Goal: Task Accomplishment & Management: Manage account settings

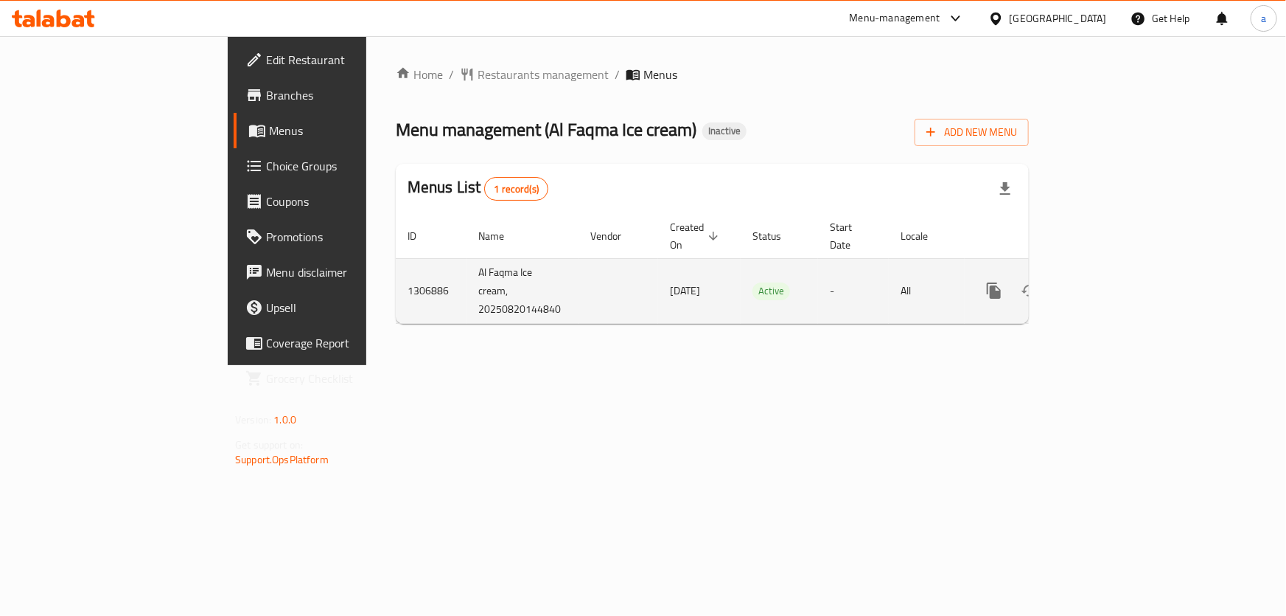
click at [1107, 284] on icon "enhanced table" at bounding box center [1100, 290] width 13 height 13
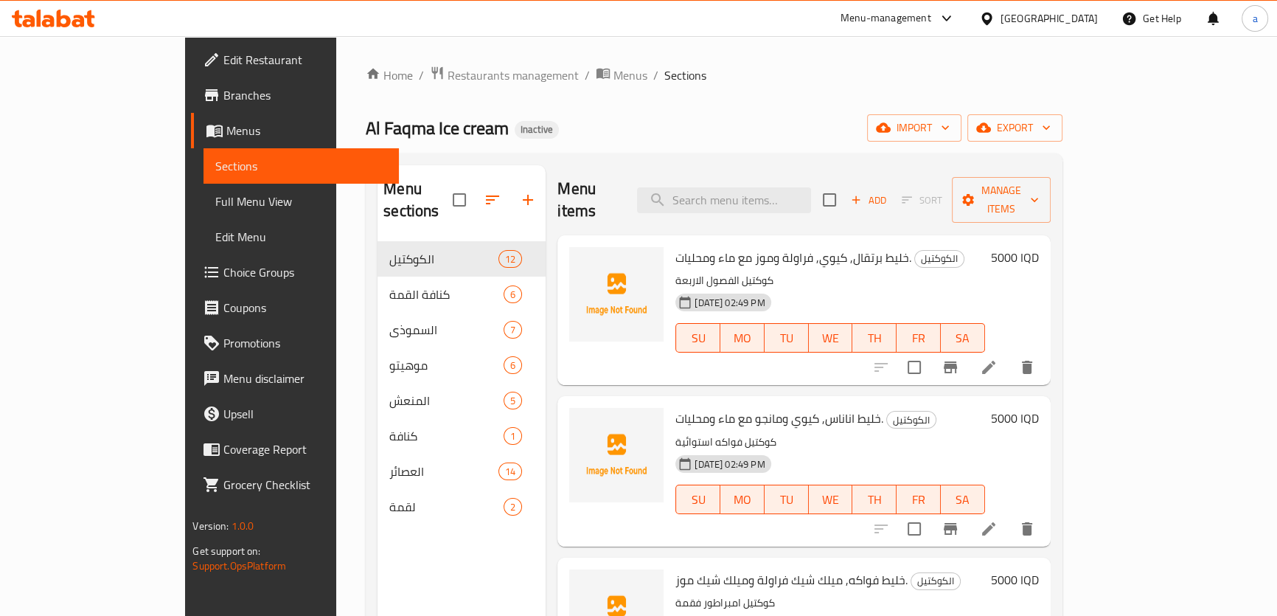
click at [191, 141] on link "Menus" at bounding box center [294, 130] width 207 height 35
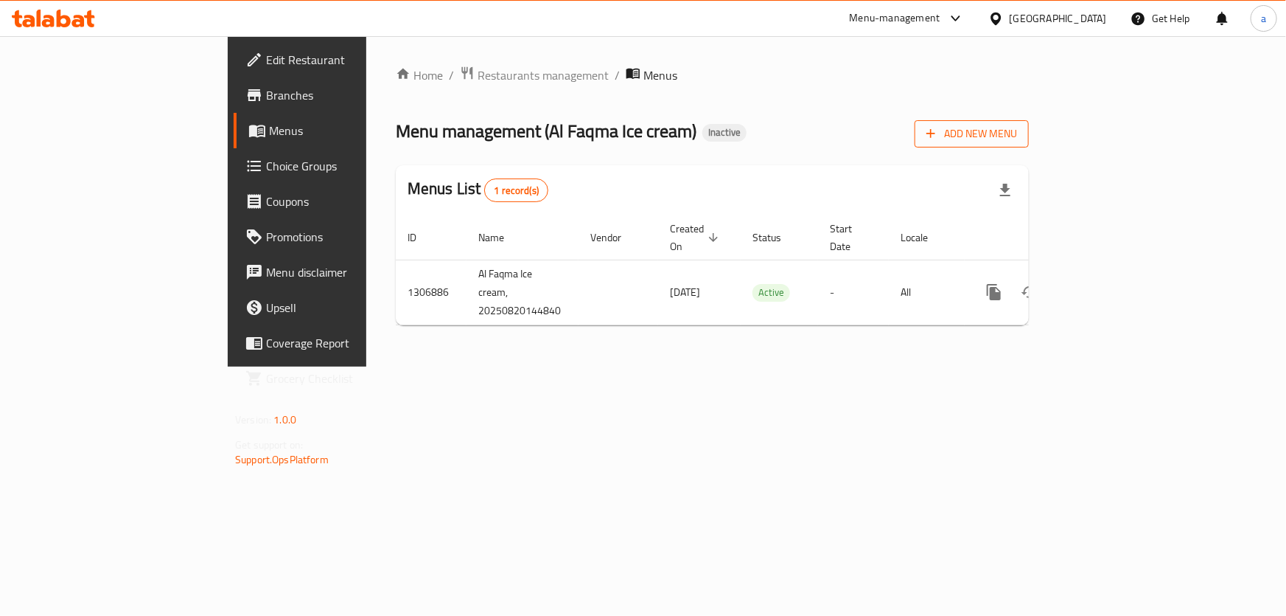
click at [1029, 138] on button "Add New Menu" at bounding box center [972, 133] width 114 height 27
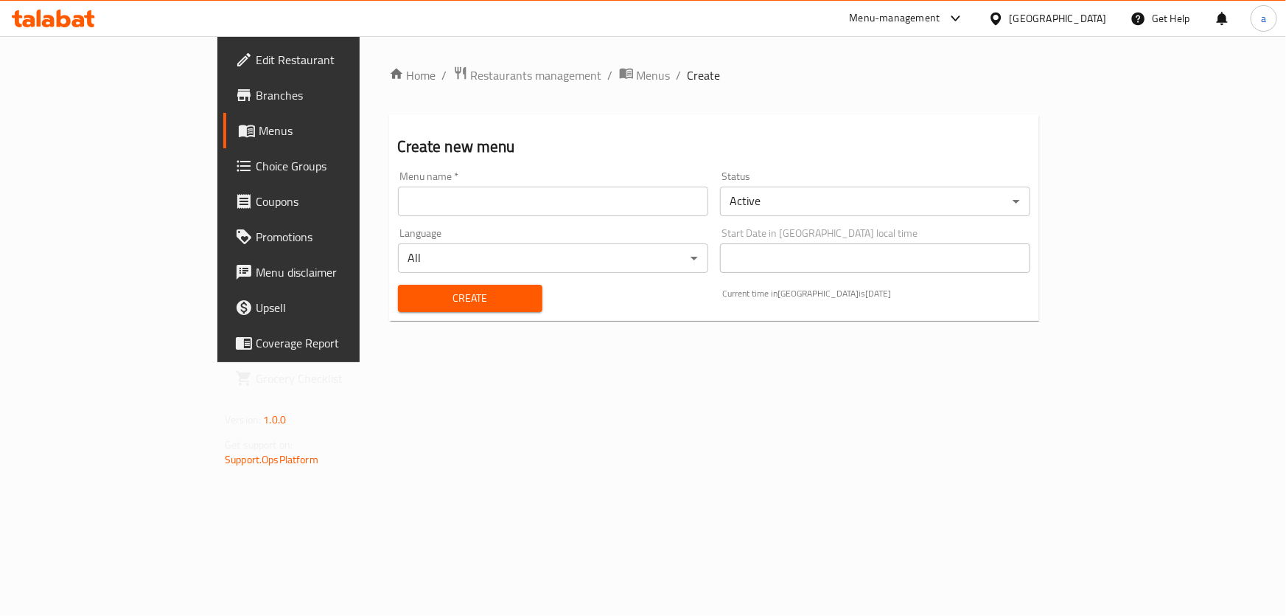
click at [594, 208] on input "text" at bounding box center [553, 201] width 310 height 29
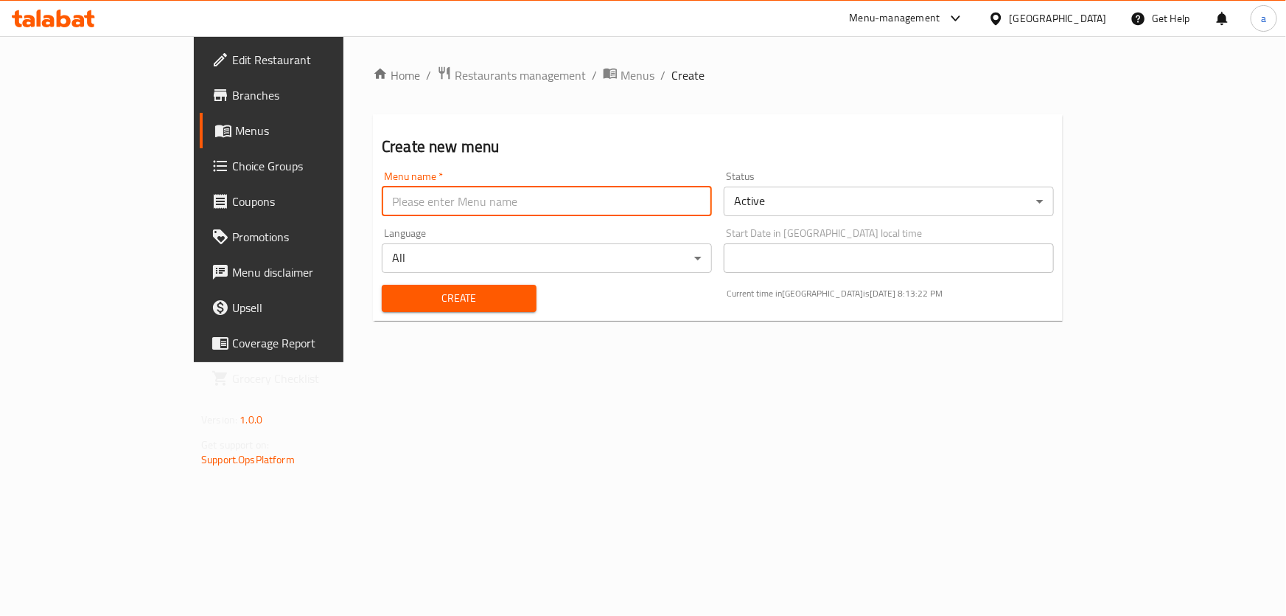
type input "ط"
type input "Teamm"
click at [464, 299] on span "Create" at bounding box center [459, 298] width 131 height 18
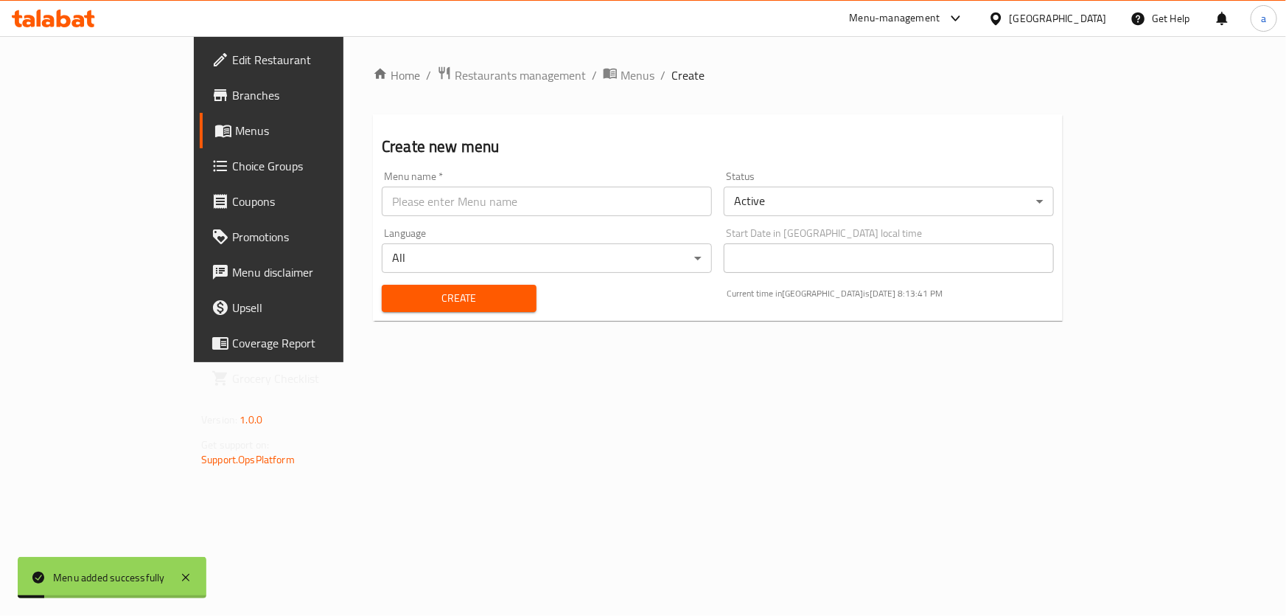
click at [200, 141] on link "Menus" at bounding box center [304, 130] width 209 height 35
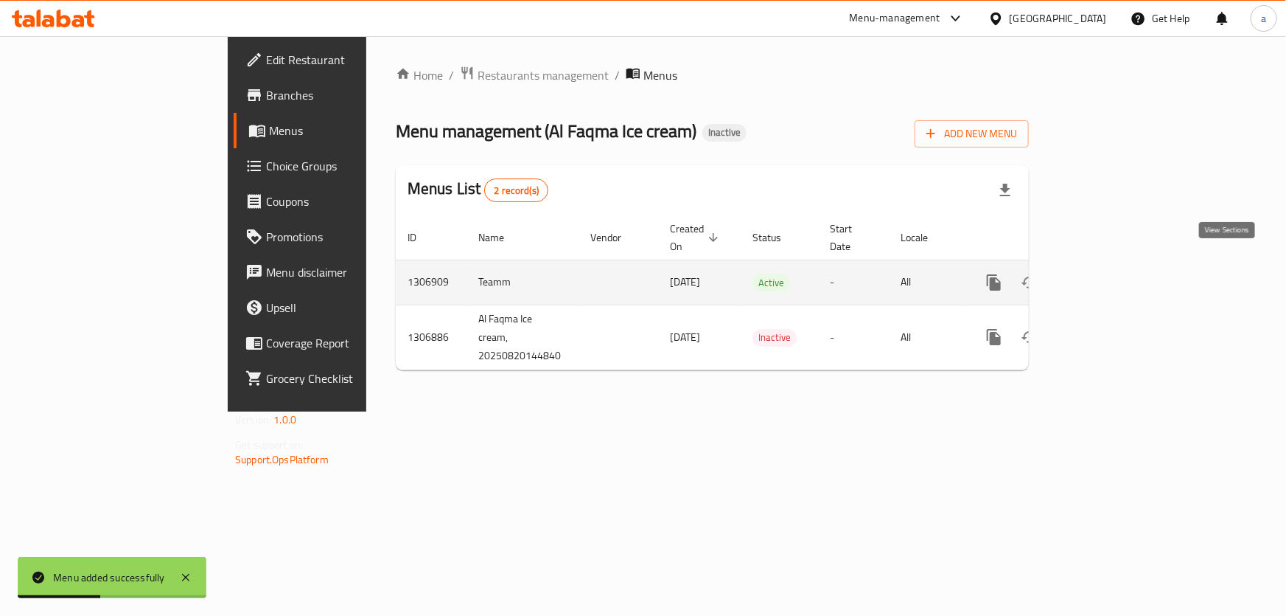
click at [1118, 265] on link "enhanced table" at bounding box center [1100, 282] width 35 height 35
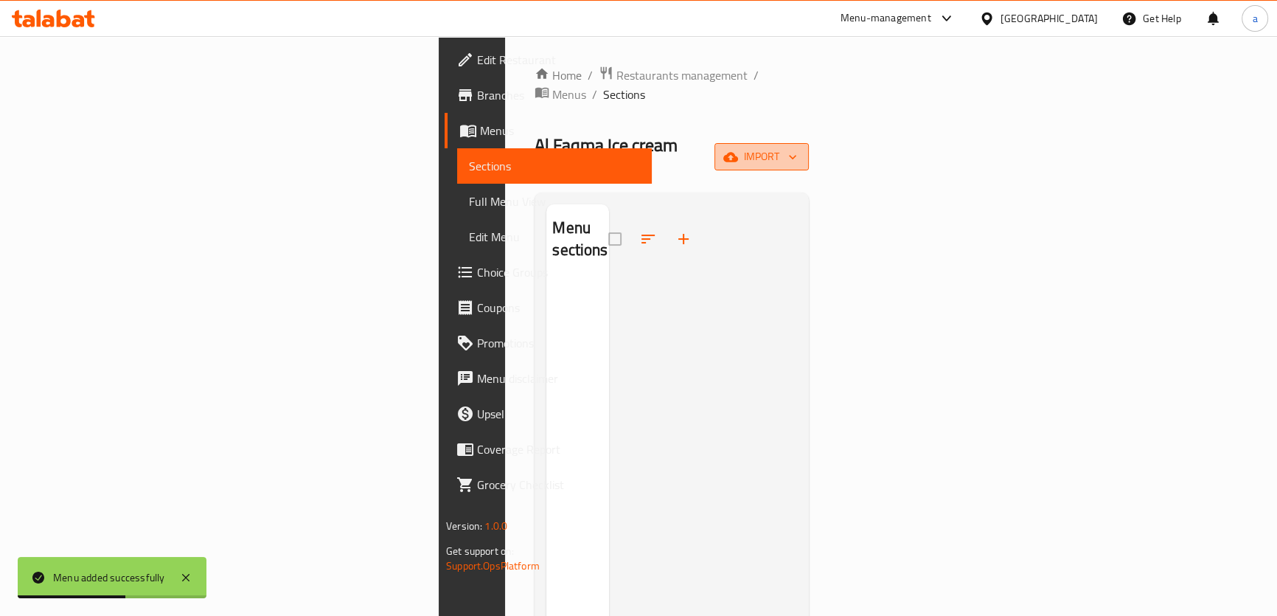
click at [797, 147] on span "import" at bounding box center [761, 156] width 71 height 18
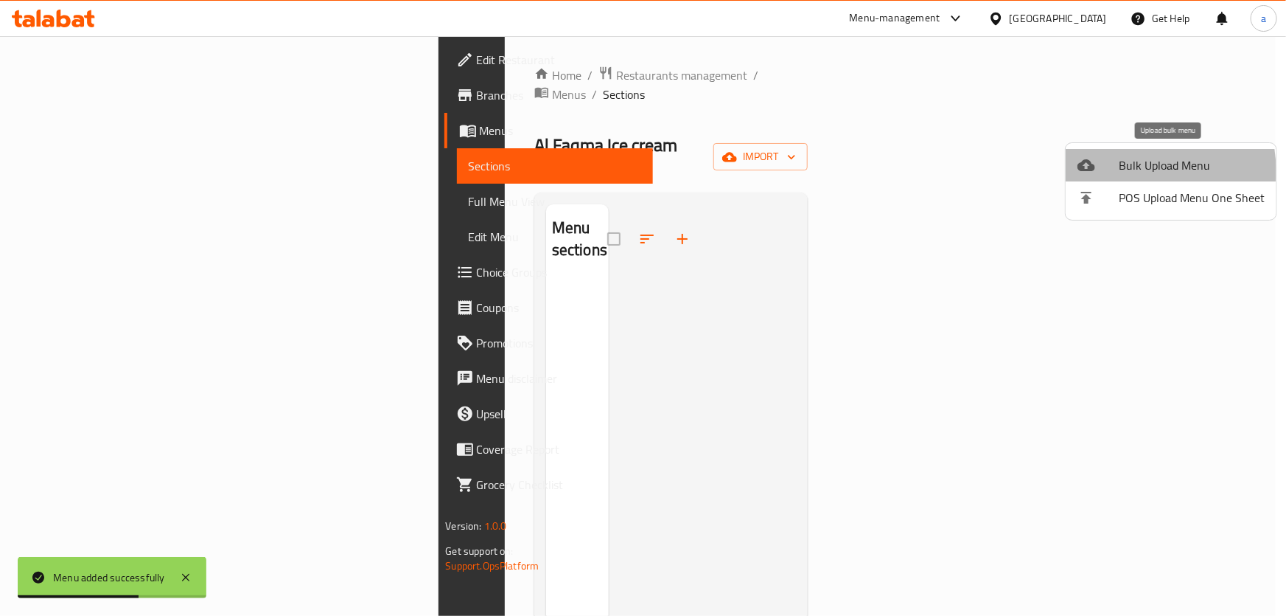
click at [1134, 170] on span "Bulk Upload Menu" at bounding box center [1192, 165] width 146 height 18
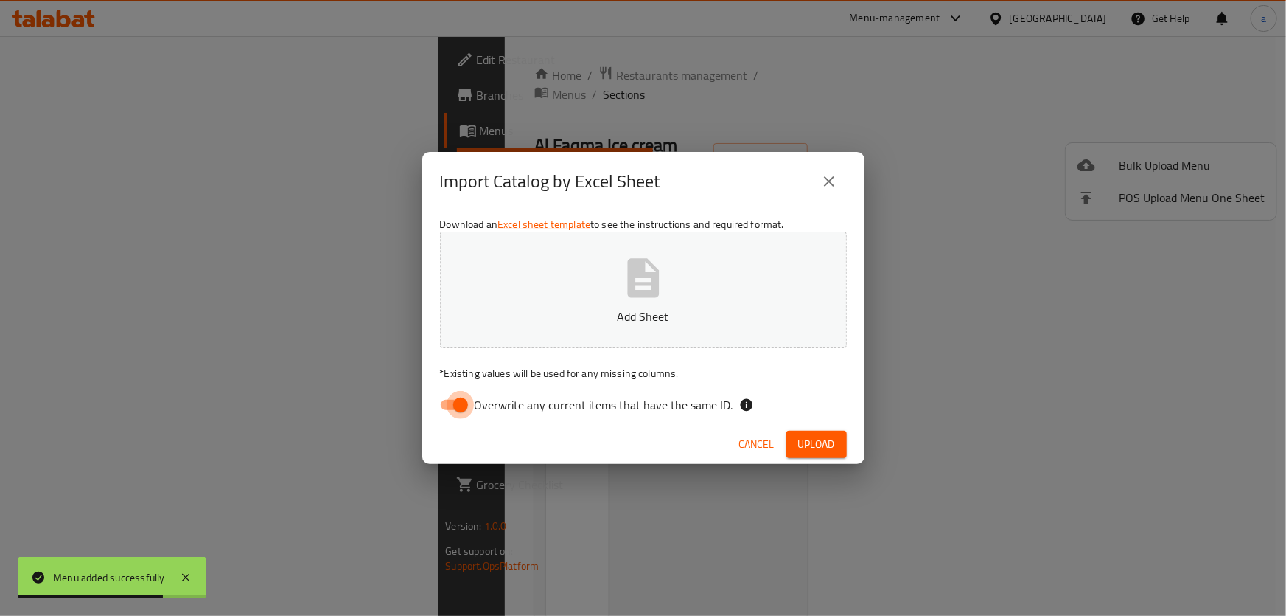
click at [456, 391] on input "Overwrite any current items that have the same ID." at bounding box center [461, 405] width 84 height 28
checkbox input "false"
click at [602, 303] on button "Add Sheet" at bounding box center [643, 289] width 407 height 116
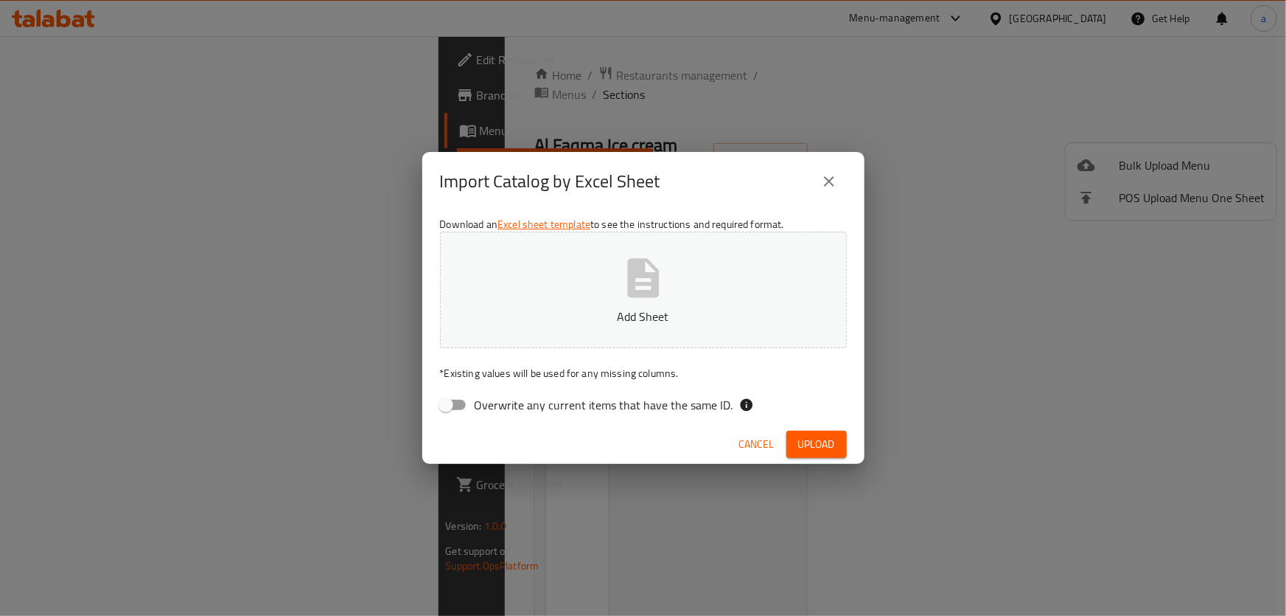
click at [621, 303] on button "Add Sheet" at bounding box center [643, 289] width 407 height 116
click at [590, 269] on button "Add Sheet" at bounding box center [643, 289] width 407 height 116
click at [814, 431] on button "Upload" at bounding box center [817, 444] width 60 height 27
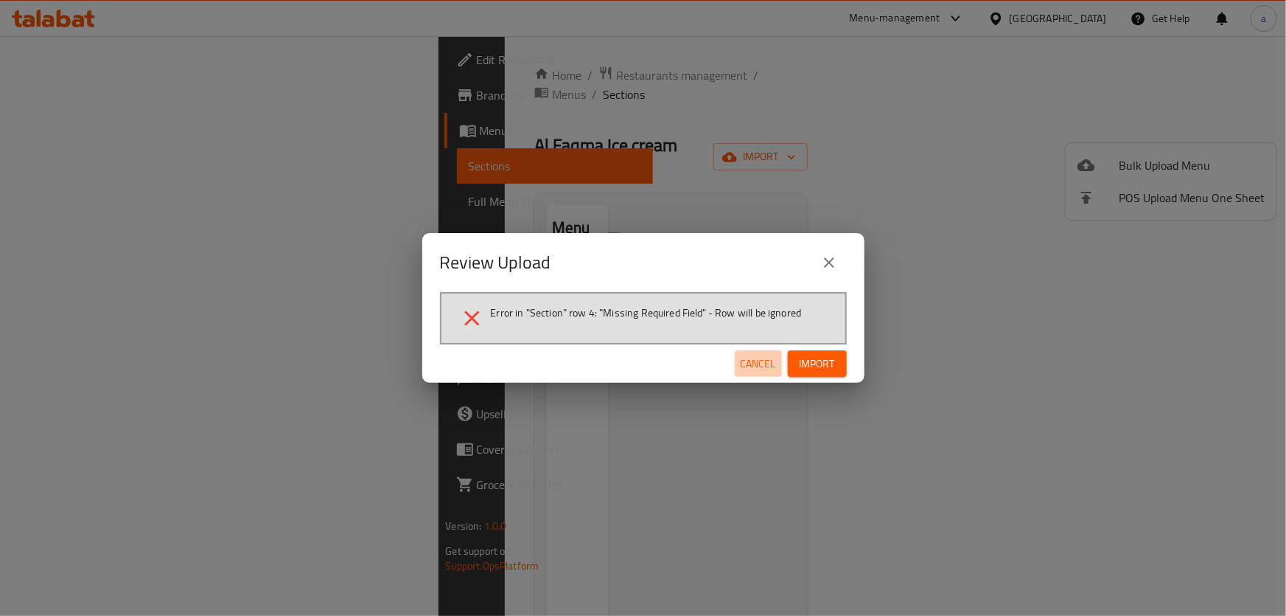
click at [769, 356] on span "Cancel" at bounding box center [758, 364] width 35 height 18
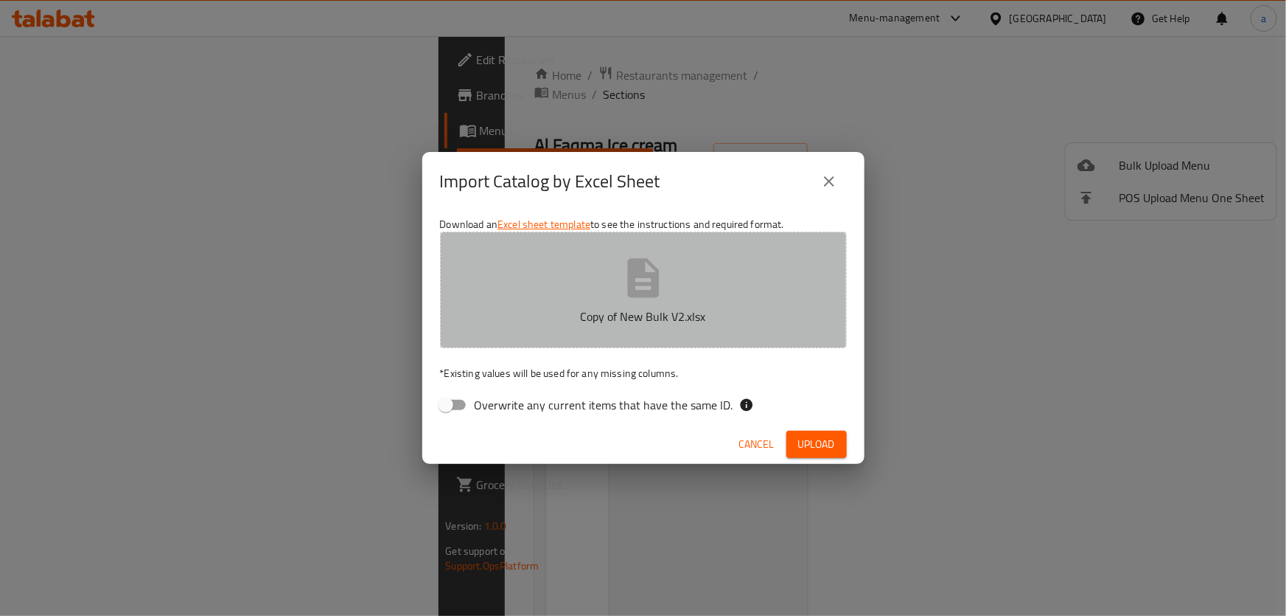
click at [672, 288] on button "Copy of New Bulk V2.xlsx" at bounding box center [643, 289] width 407 height 116
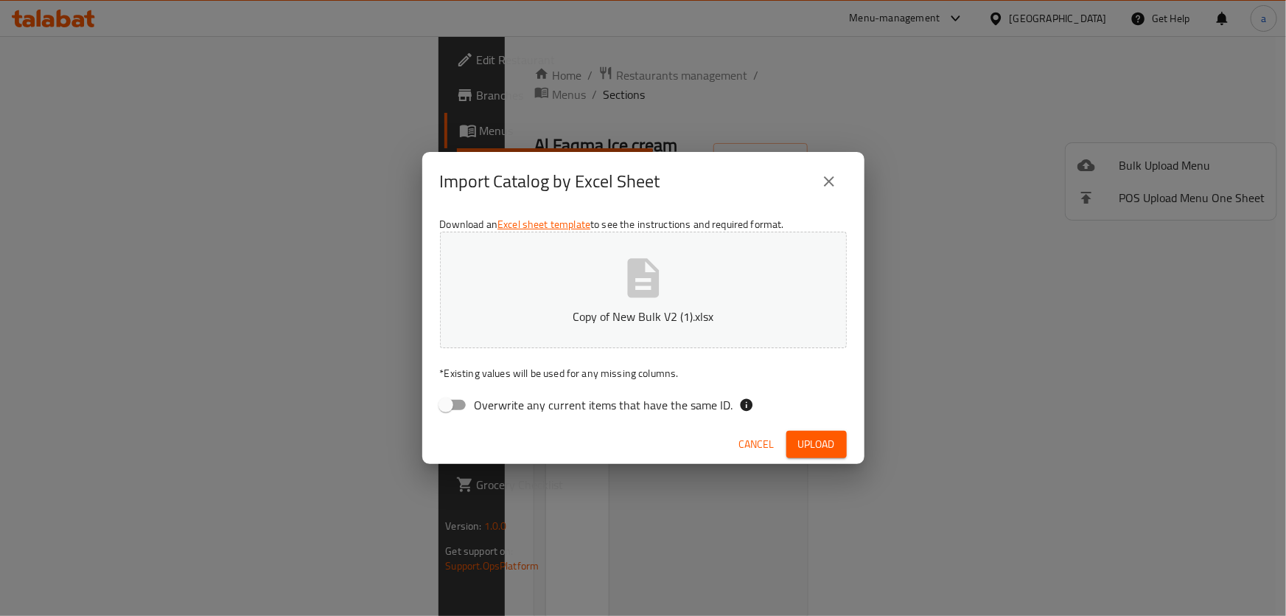
click at [832, 438] on span "Upload" at bounding box center [816, 444] width 37 height 18
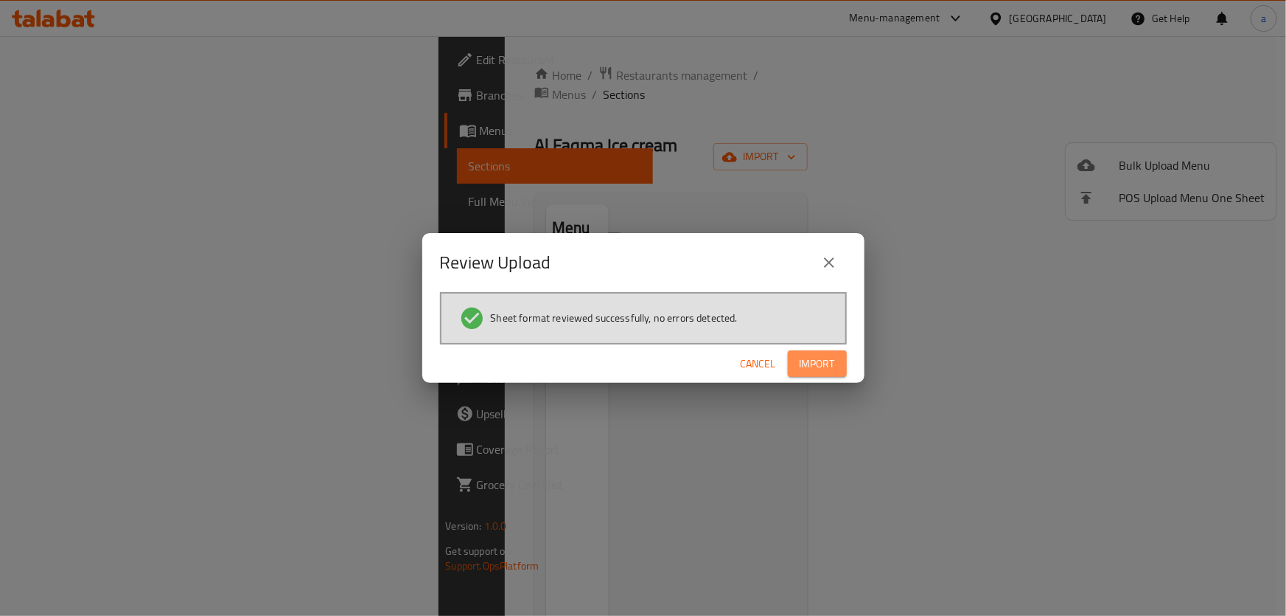
click at [815, 358] on span "Import" at bounding box center [817, 364] width 35 height 18
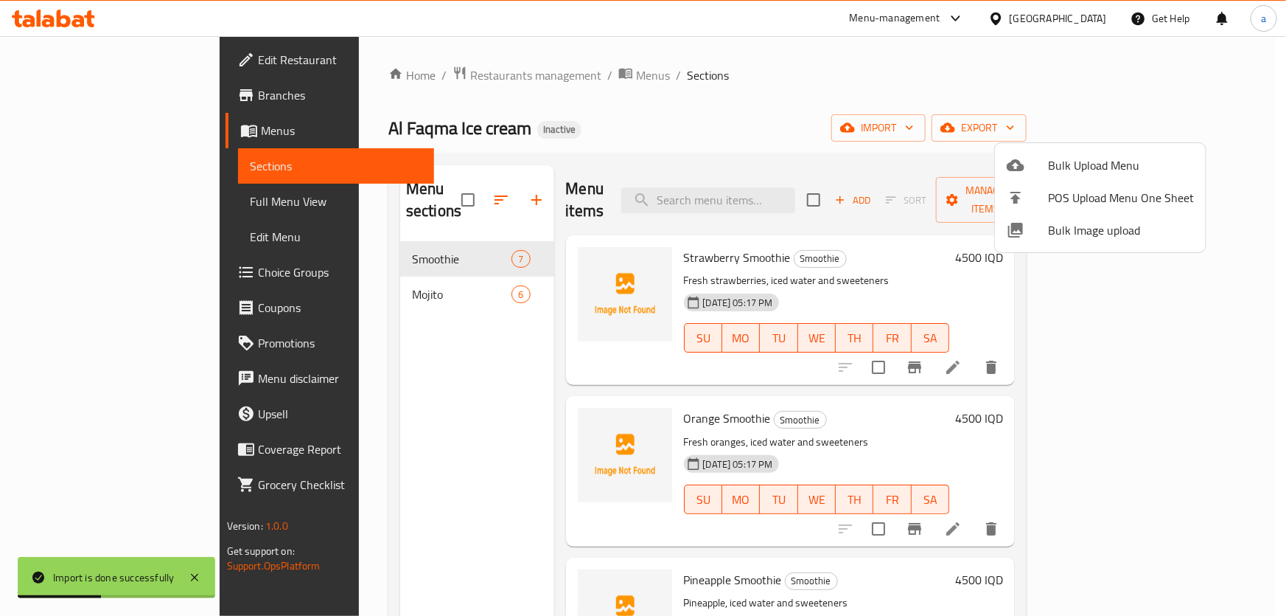
click at [394, 271] on div at bounding box center [643, 308] width 1286 height 616
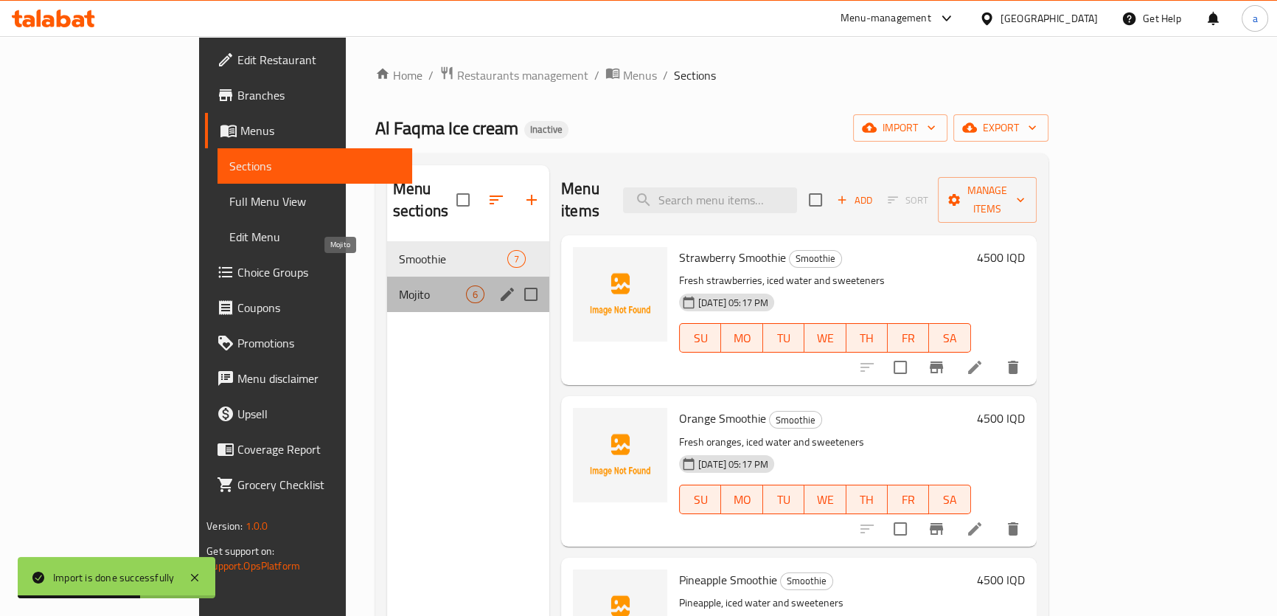
click at [399, 285] on span "Mojito" at bounding box center [432, 294] width 67 height 18
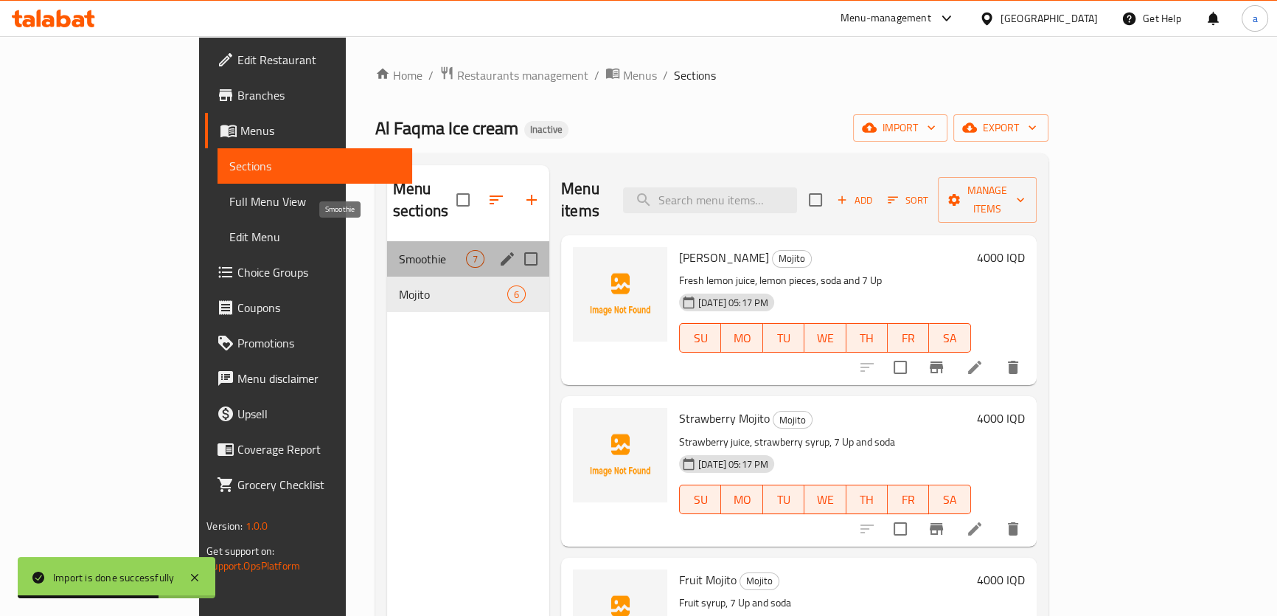
click at [399, 250] on span "Smoothie" at bounding box center [432, 259] width 67 height 18
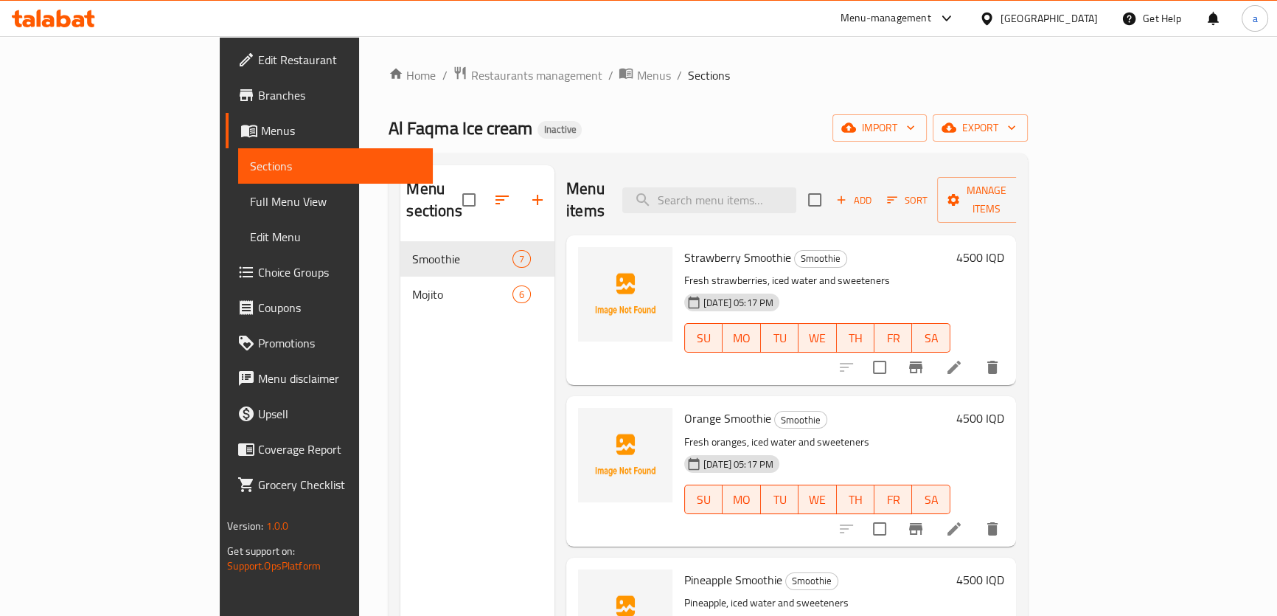
click at [238, 214] on link "Full Menu View" at bounding box center [335, 201] width 195 height 35
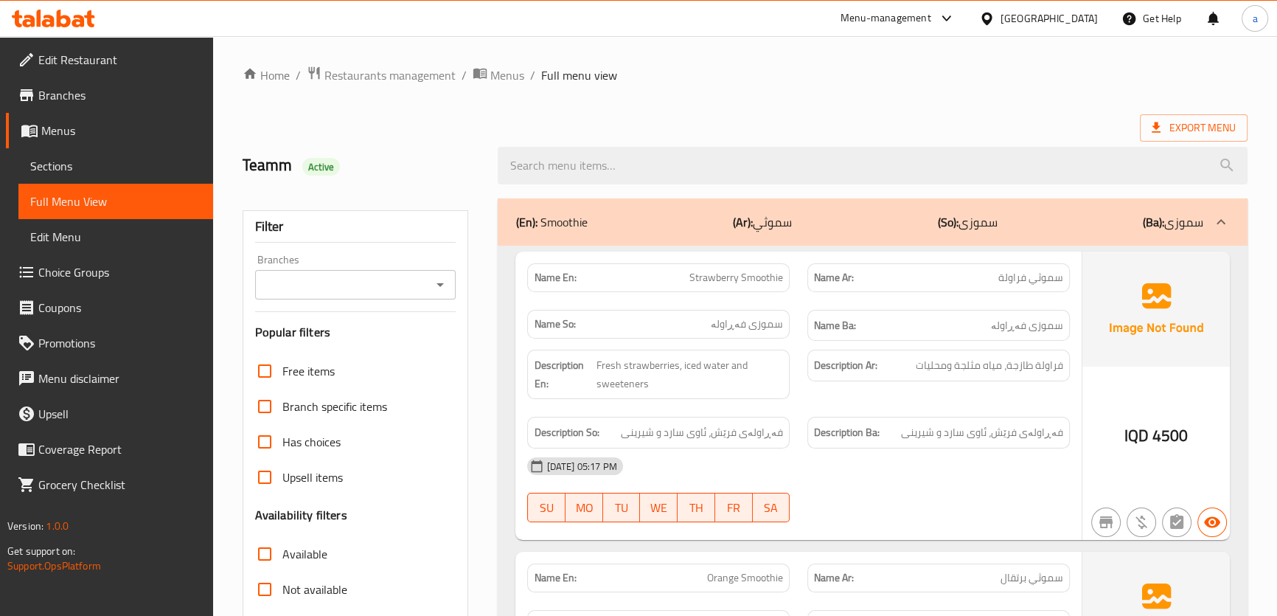
click at [436, 280] on icon "Open" at bounding box center [440, 285] width 18 height 18
click at [142, 164] on span "Sections" at bounding box center [115, 166] width 171 height 18
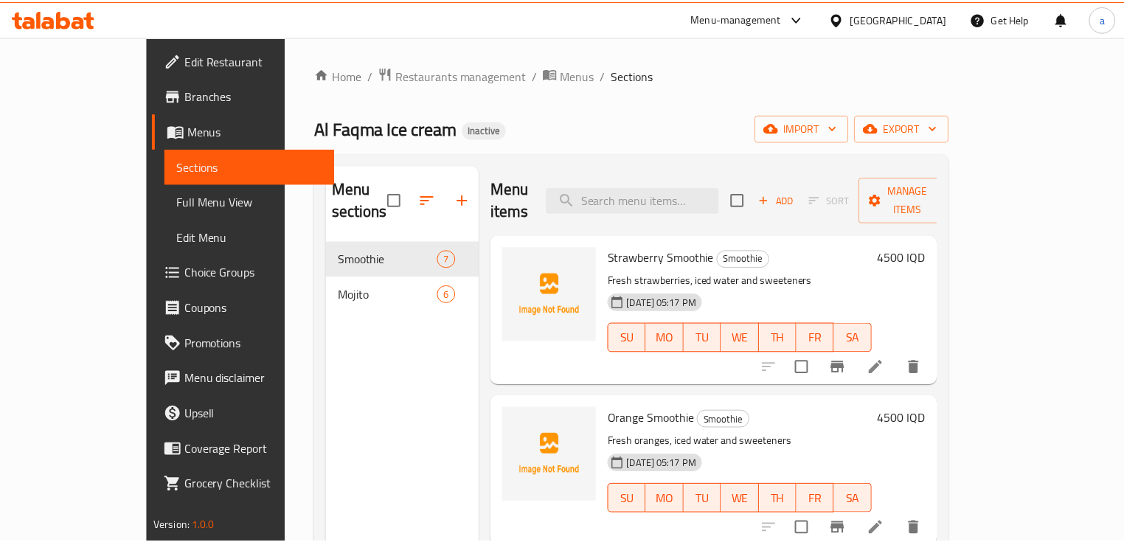
scroll to position [206, 0]
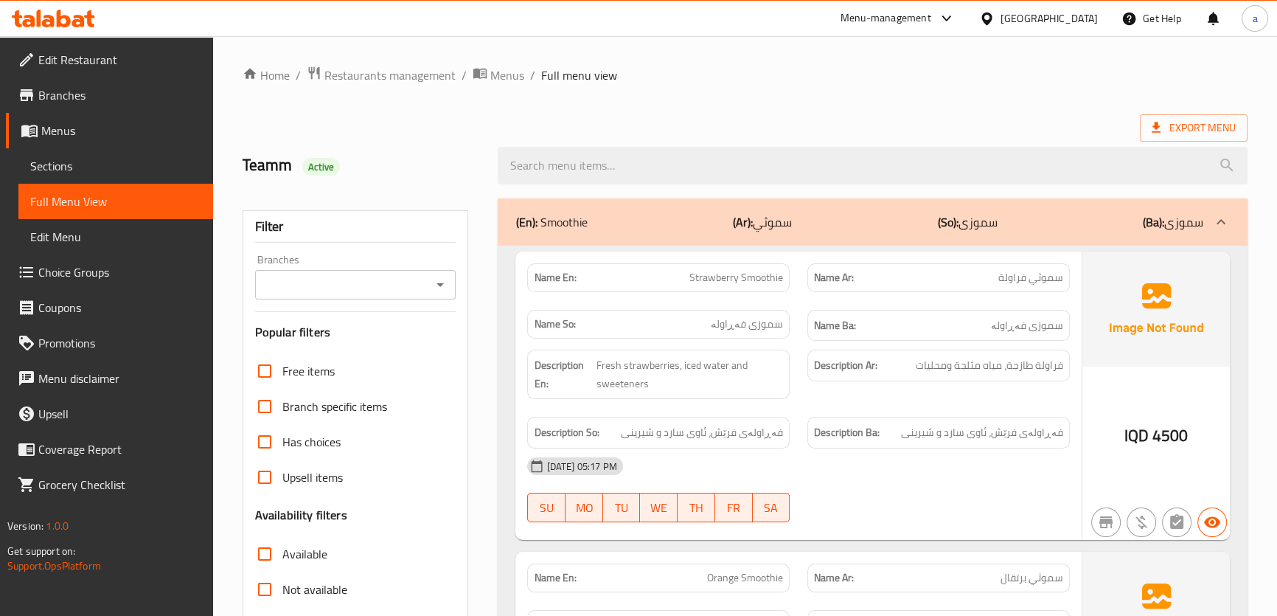
click at [447, 282] on icon "Open" at bounding box center [440, 285] width 18 height 18
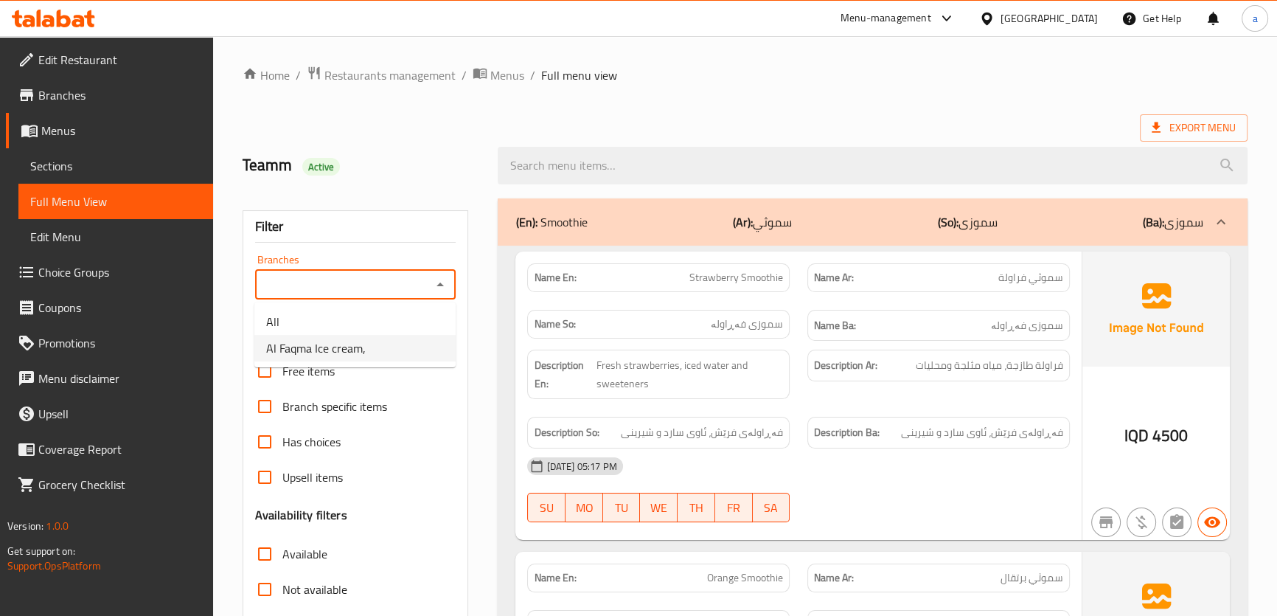
click at [414, 344] on li "Al Faqma Ice cream," at bounding box center [354, 348] width 201 height 27
type input "Al Faqma Ice cream,"
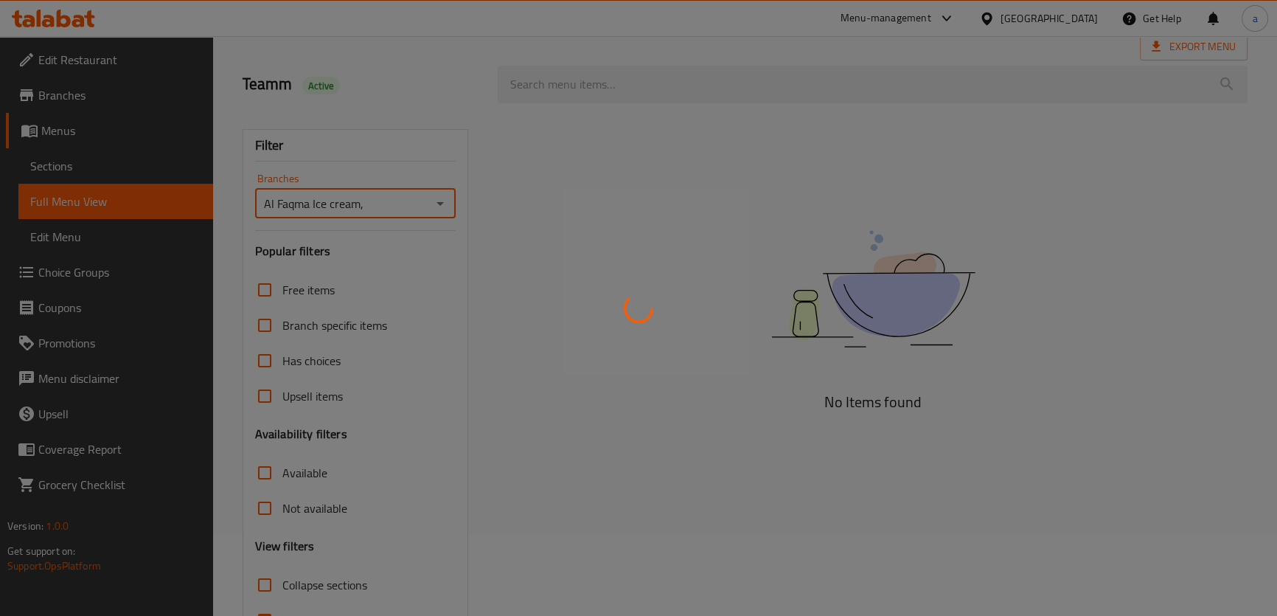
scroll to position [168, 0]
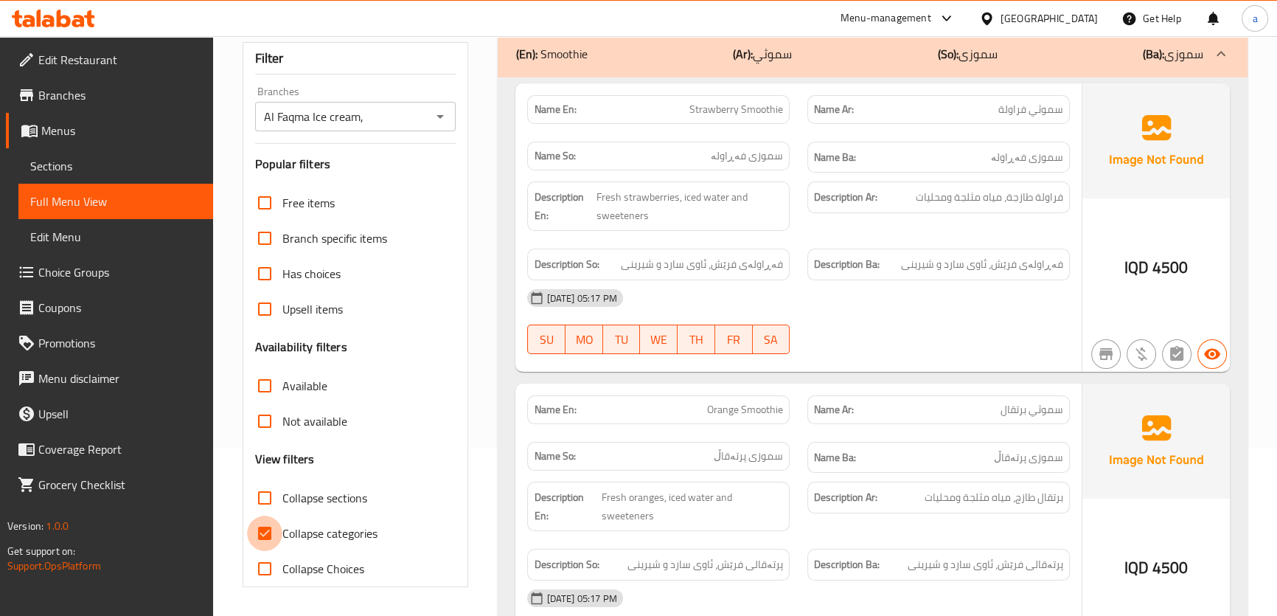
click at [274, 531] on input "Collapse categories" at bounding box center [264, 532] width 35 height 35
checkbox input "false"
click at [265, 501] on input "Collapse sections" at bounding box center [264, 497] width 35 height 35
checkbox input "true"
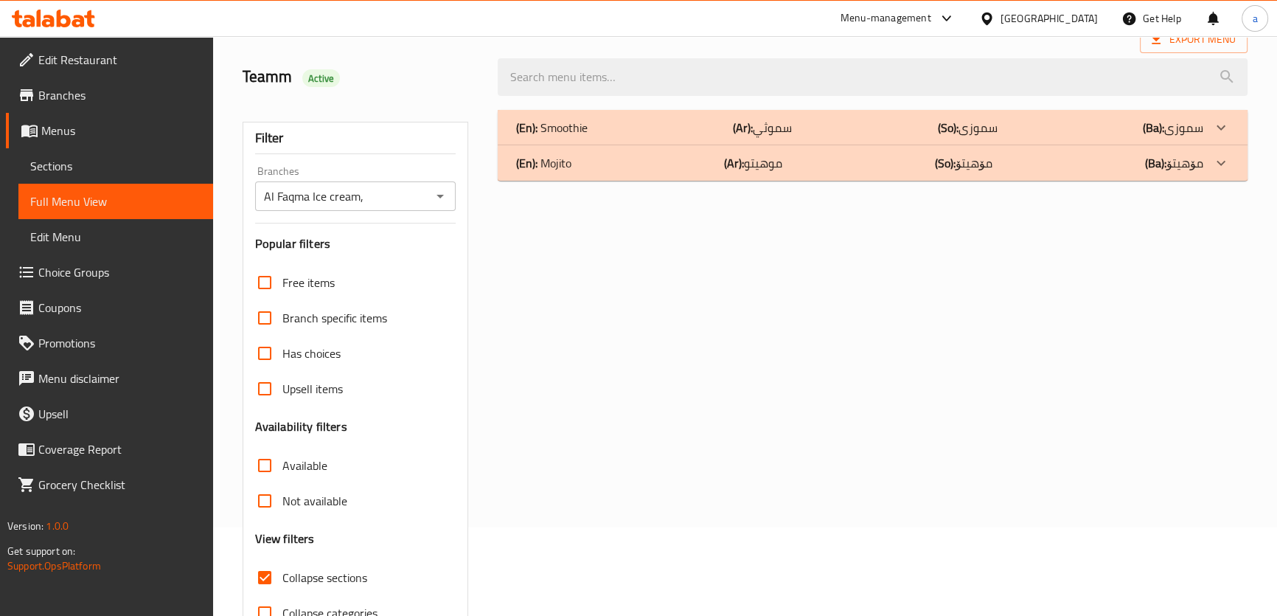
scroll to position [56, 0]
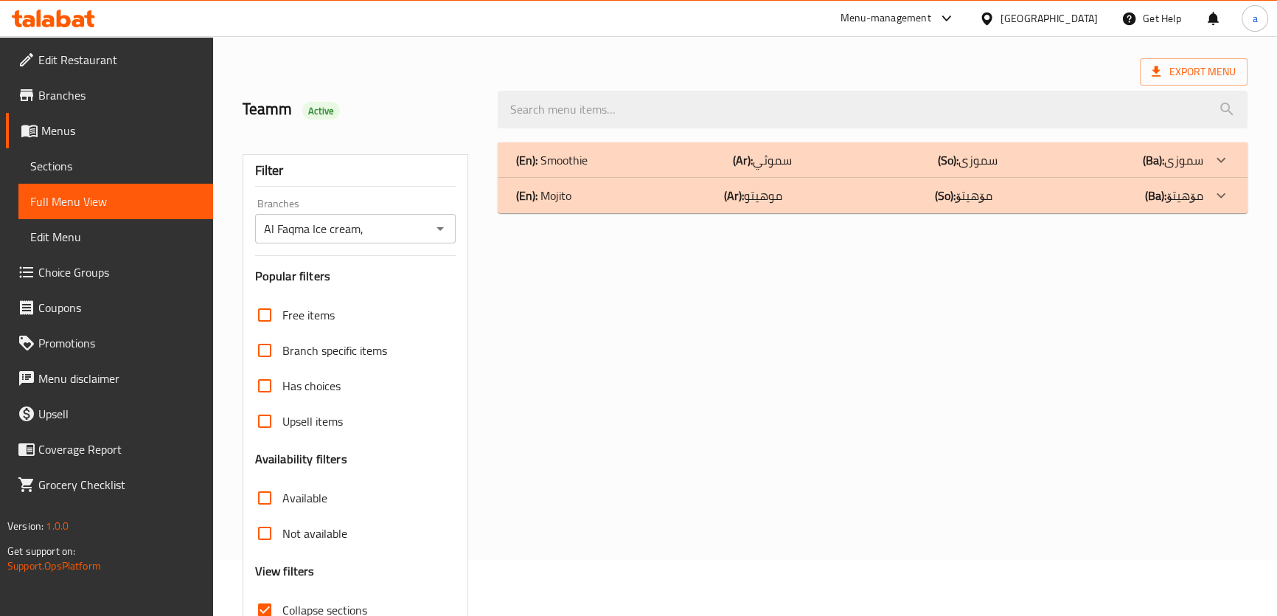
click at [1062, 178] on div "(En): Mojito (Ar): موهيتو (So): مۆهیتۆ (Ba): مۆهیتۆ" at bounding box center [872, 159] width 749 height 35
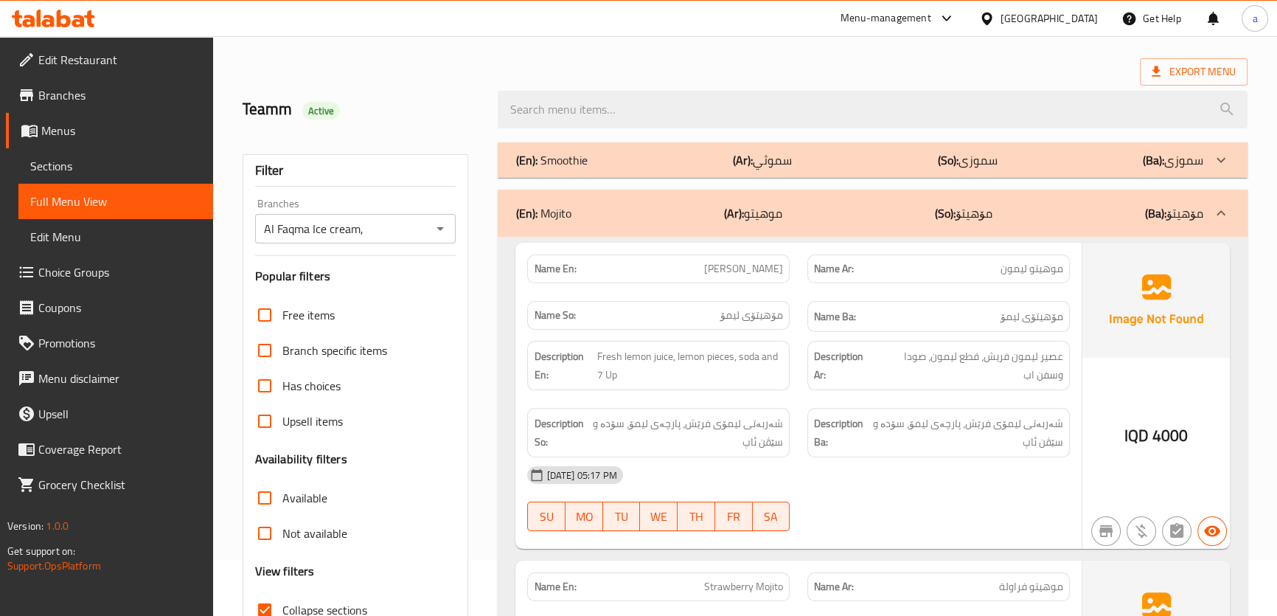
click at [1071, 157] on div "(En): Smoothie (Ar): سموثي (So): سموزی (Ba): سموزی" at bounding box center [858, 160] width 687 height 18
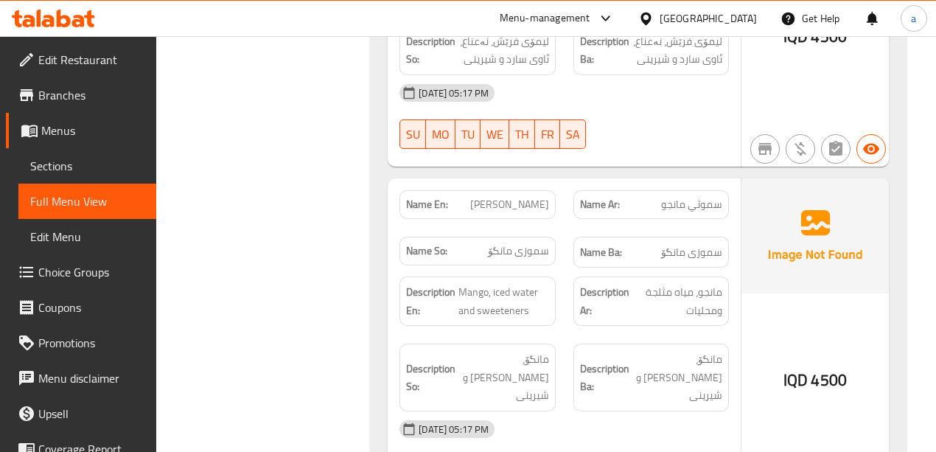
scroll to position [1867, 0]
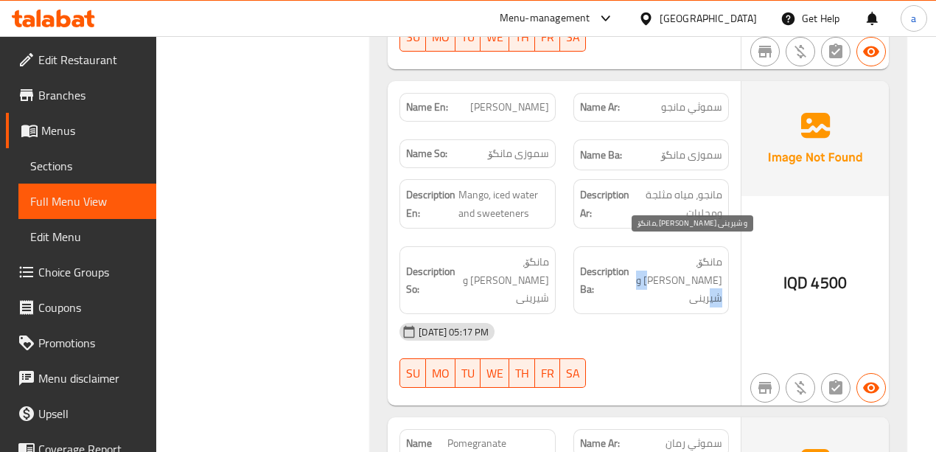
drag, startPoint x: 674, startPoint y: 271, endPoint x: 728, endPoint y: 271, distance: 54.6
click at [728, 271] on div "Description Ba: مانگۆ، ئاوی سارد و شیرینی" at bounding box center [652, 280] width 156 height 68
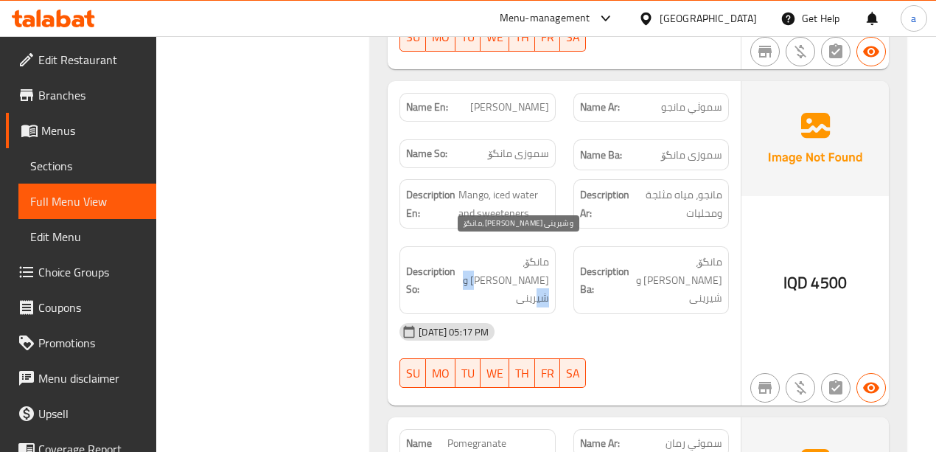
drag, startPoint x: 513, startPoint y: 270, endPoint x: 557, endPoint y: 274, distance: 44.5
click at [557, 274] on div "Description So: مانگۆ، ئاوی سارد و شیرینی" at bounding box center [477, 280] width 173 height 86
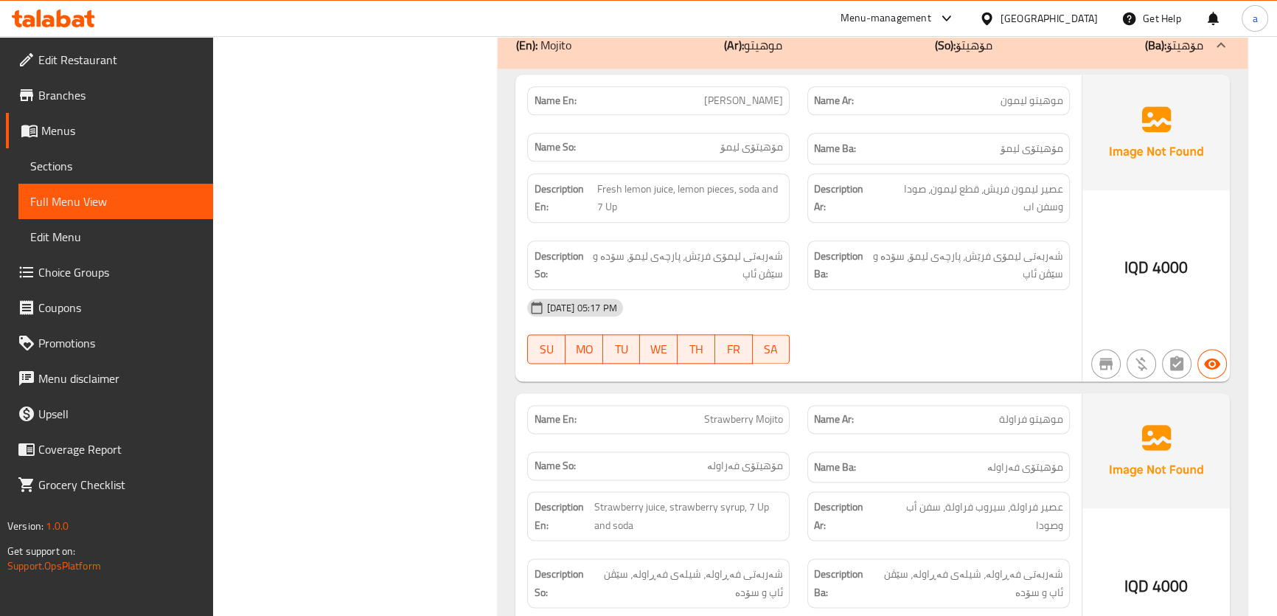
scroll to position [2313, 0]
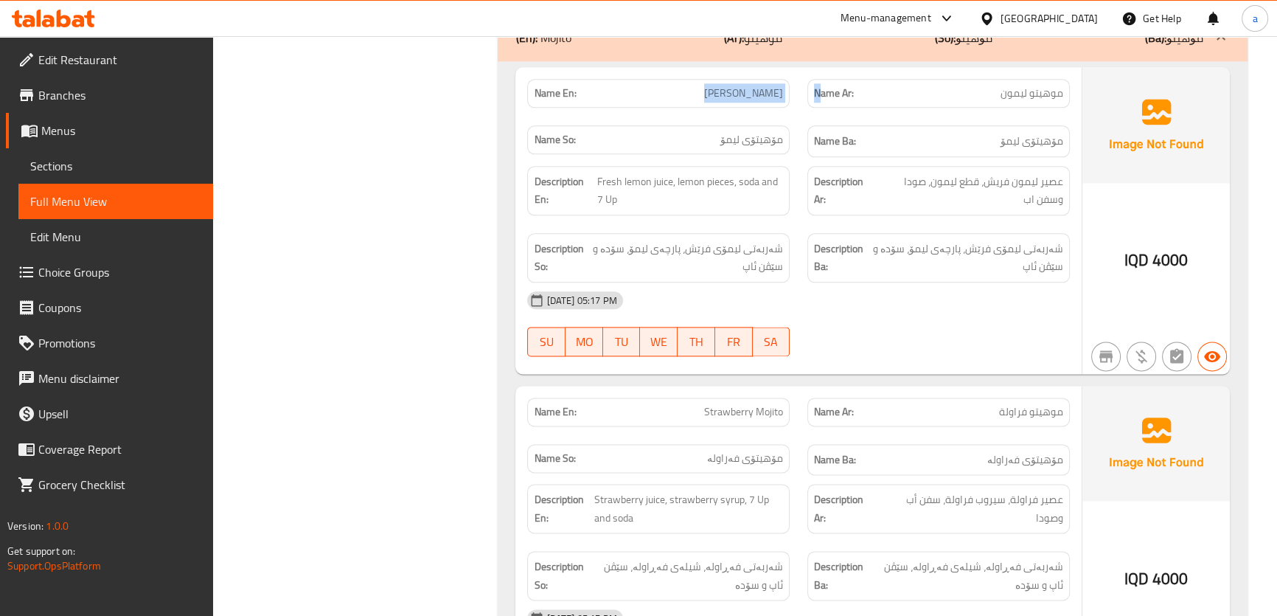
drag, startPoint x: 720, startPoint y: 68, endPoint x: 823, endPoint y: 63, distance: 102.6
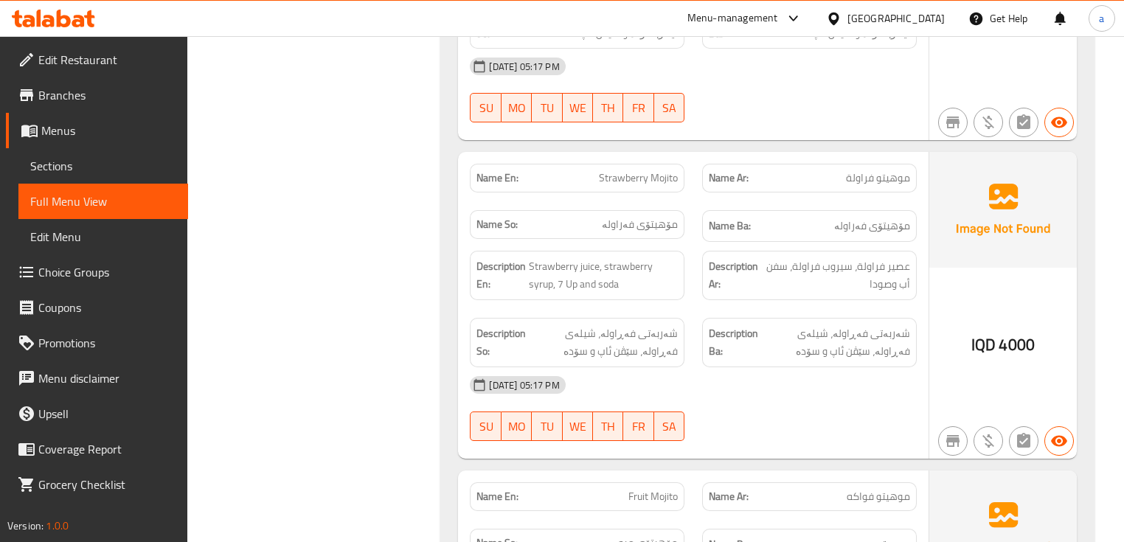
scroll to position [2733, 0]
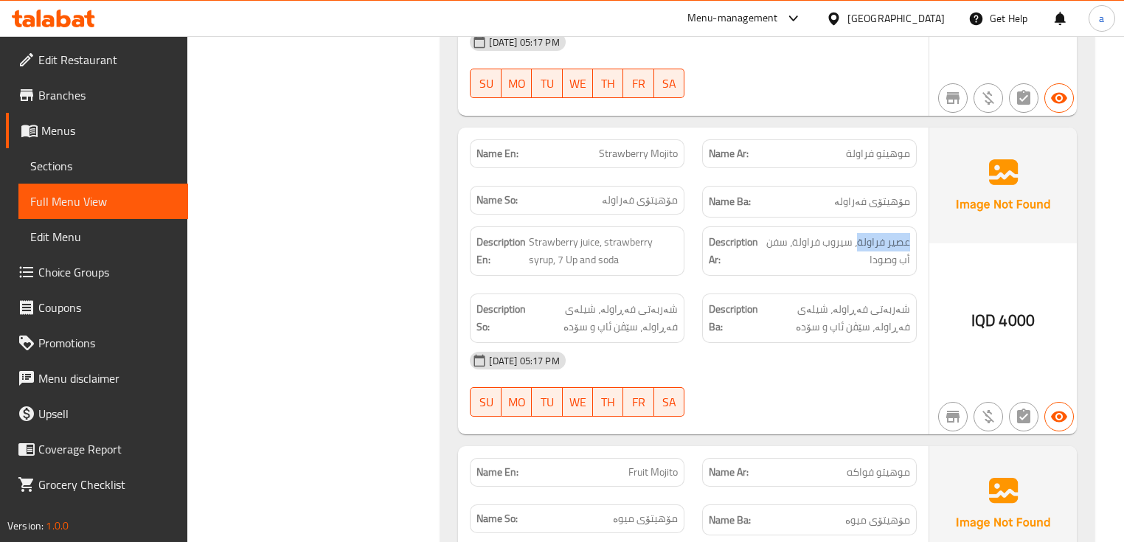
drag, startPoint x: 857, startPoint y: 197, endPoint x: 911, endPoint y: 201, distance: 54.7
click at [882, 233] on span "عصیر فراولة، سیروب فراولة، سفن أب وصودا" at bounding box center [836, 251] width 148 height 36
click at [905, 233] on span "عصیر فراولة، سیروب فراولة، سفن أب وصودا" at bounding box center [836, 251] width 148 height 36
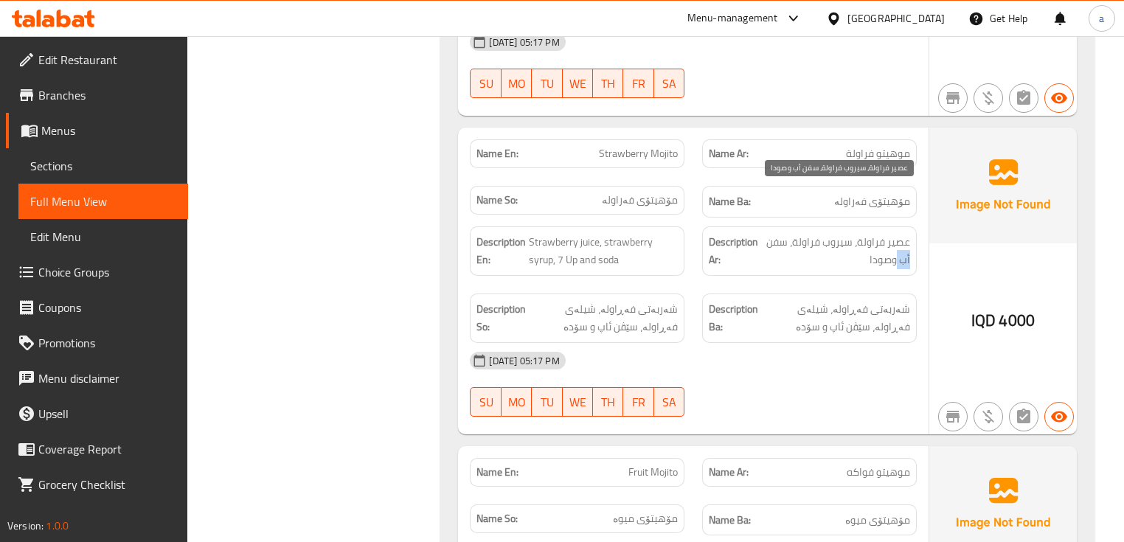
click at [905, 233] on span "عصیر فراولة، سیروب فراولة، سفن أب وصودا" at bounding box center [836, 251] width 148 height 36
click at [846, 233] on span "عصیر فراولة، سیروب فراولة، سفن أب وصودا" at bounding box center [836, 251] width 148 height 36
click at [811, 233] on span "عصیر فراولة، سیروب فراولة، سفن أب وصودا" at bounding box center [836, 251] width 148 height 36
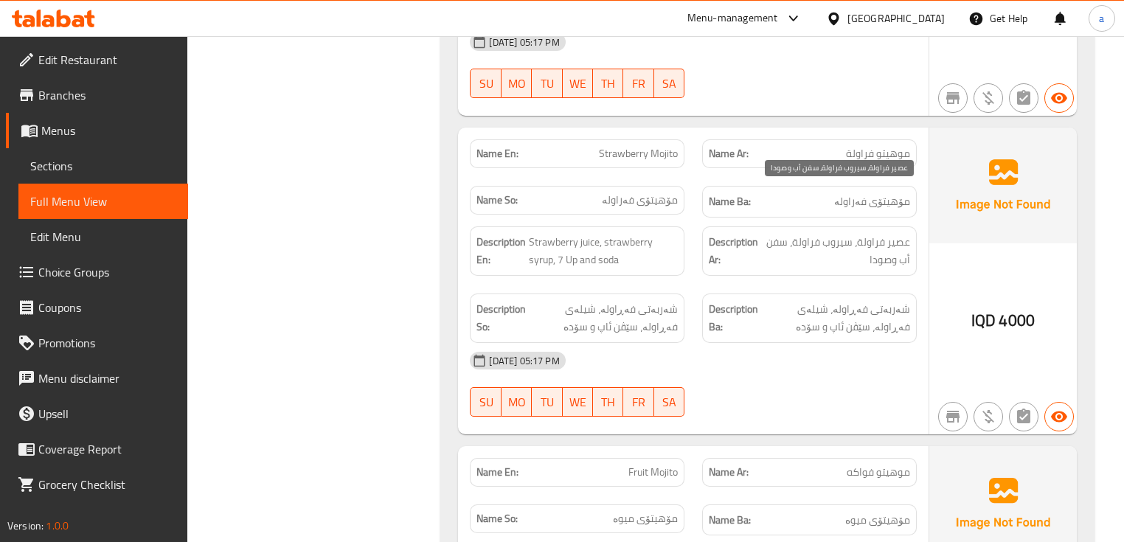
click at [779, 233] on span "عصیر فراولة، سیروب فراولة، سفن أب وصودا" at bounding box center [836, 251] width 148 height 36
click at [876, 233] on span "عصیر فراولة، سیروب فراولة، سفن أب وصودا" at bounding box center [836, 251] width 148 height 36
click at [902, 233] on span "عصیر فراولة، سیروب فراولة، سفن أب وصودا" at bounding box center [836, 251] width 148 height 36
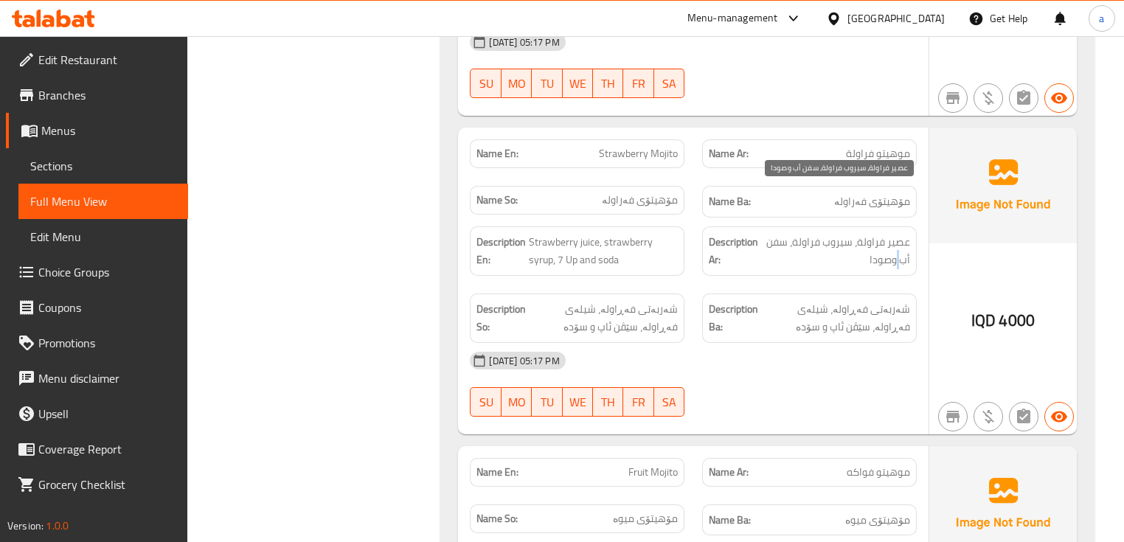
click at [902, 233] on span "عصیر فراولة، سیروب فراولة، سفن أب وصودا" at bounding box center [836, 251] width 148 height 36
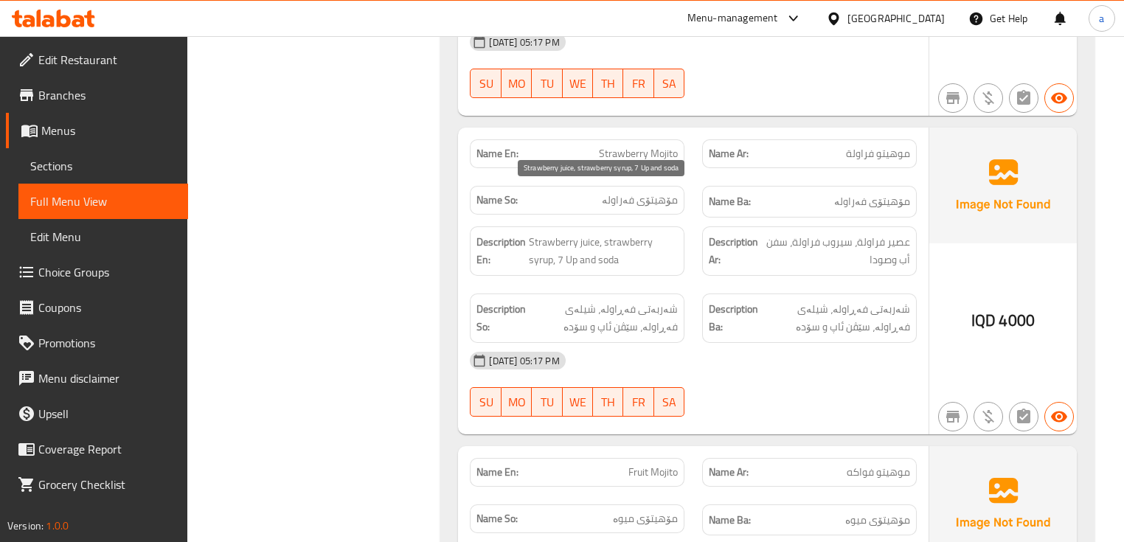
drag, startPoint x: 573, startPoint y: 201, endPoint x: 588, endPoint y: 208, distance: 16.5
click at [573, 233] on span "Strawberry juice, strawberry syrup, 7 Up and soda" at bounding box center [603, 251] width 149 height 36
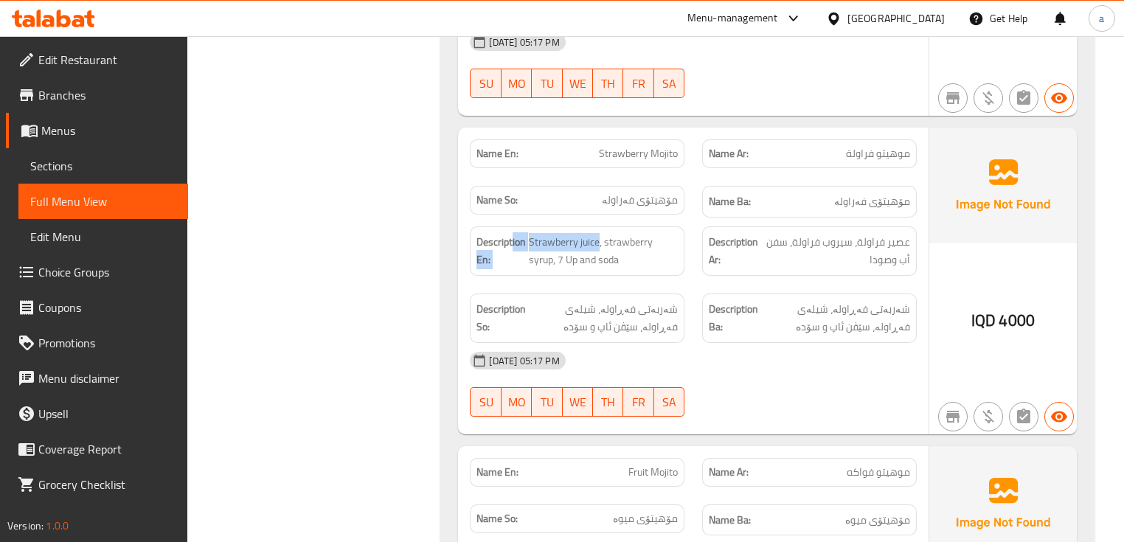
drag, startPoint x: 528, startPoint y: 192, endPoint x: 512, endPoint y: 192, distance: 16.2
drag, startPoint x: 754, startPoint y: 219, endPoint x: 777, endPoint y: 218, distance: 22.9
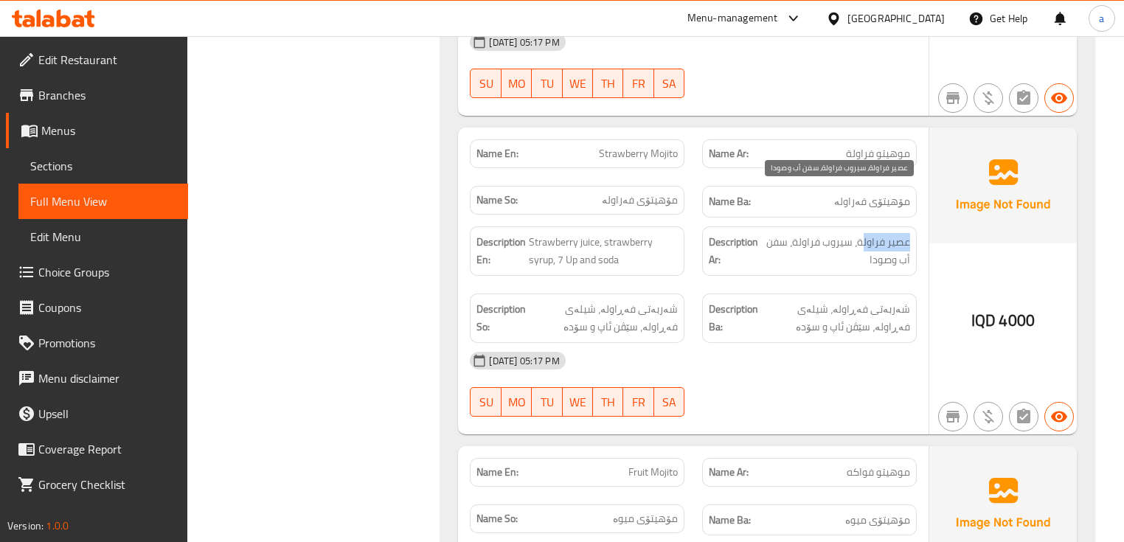
drag, startPoint x: 882, startPoint y: 188, endPoint x: 917, endPoint y: 177, distance: 36.4
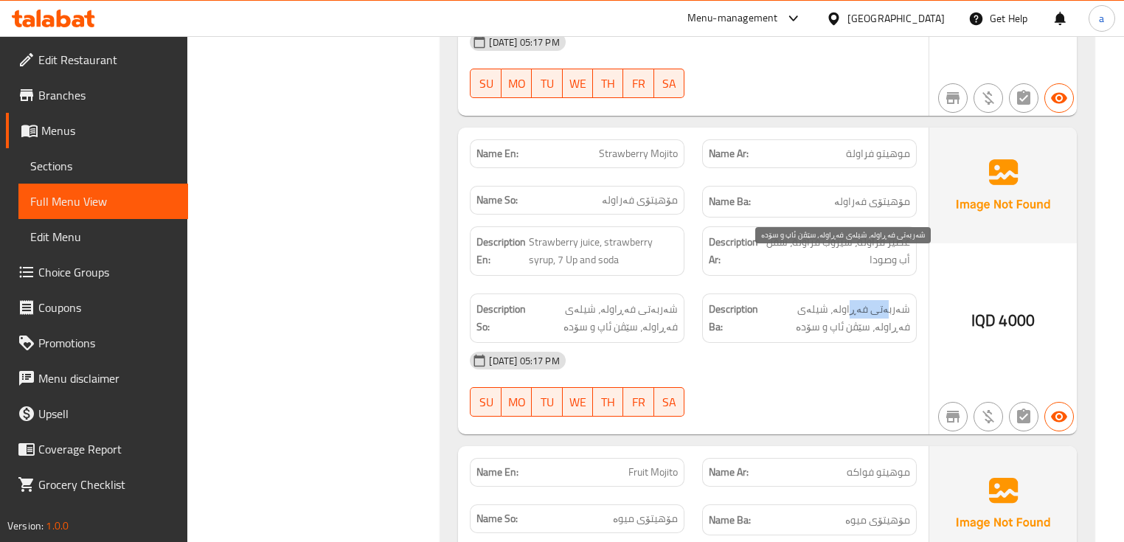
drag, startPoint x: 857, startPoint y: 259, endPoint x: 893, endPoint y: 260, distance: 35.4
click at [893, 300] on span "شەربەتی فەڕاولە، شیلەی فەڕاولە، سێڤن ئاپ و سۆدە" at bounding box center [835, 318] width 149 height 36
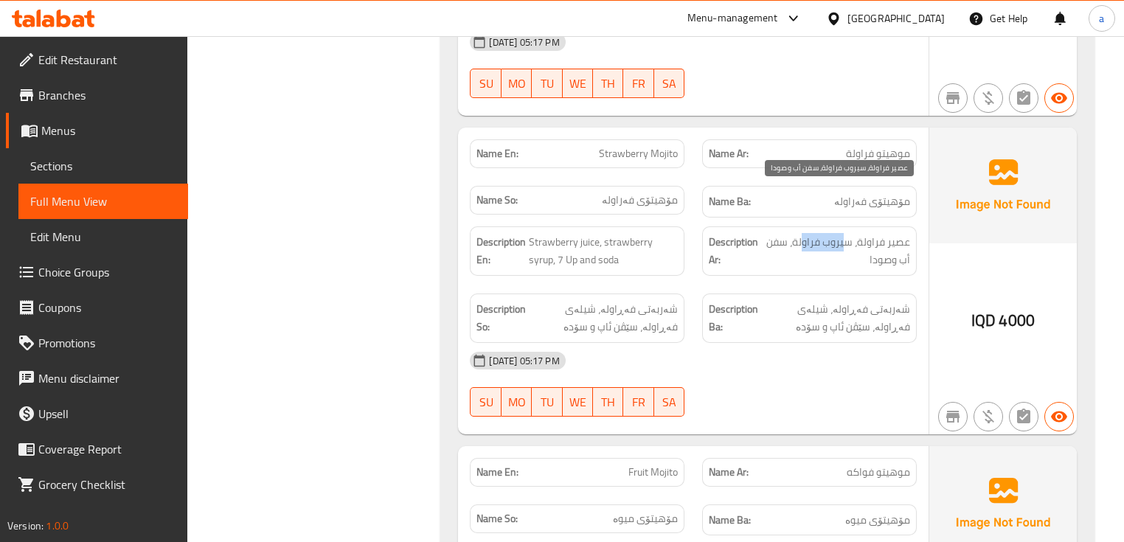
drag, startPoint x: 846, startPoint y: 195, endPoint x: 817, endPoint y: 215, distance: 36.0
click at [802, 233] on span "عصیر فراولة، سیروب فراولة، سفن أب وصودا" at bounding box center [836, 251] width 148 height 36
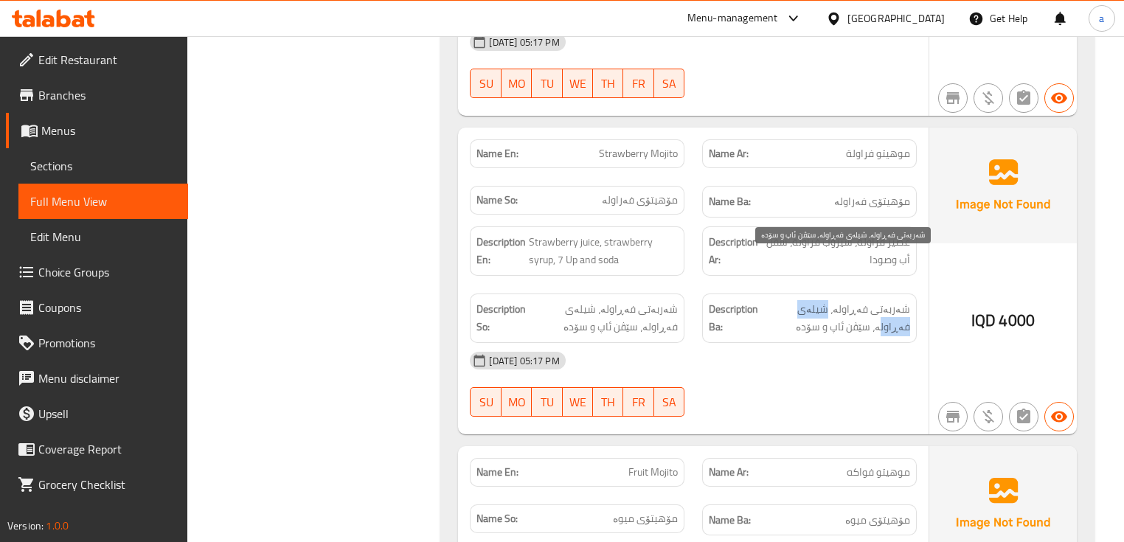
drag, startPoint x: 829, startPoint y: 263, endPoint x: 784, endPoint y: 268, distance: 46.0
click at [782, 300] on span "شەربەتی فەڕاولە، شیلەی فەڕاولە، سێڤن ئاپ و سۆدە" at bounding box center [835, 318] width 149 height 36
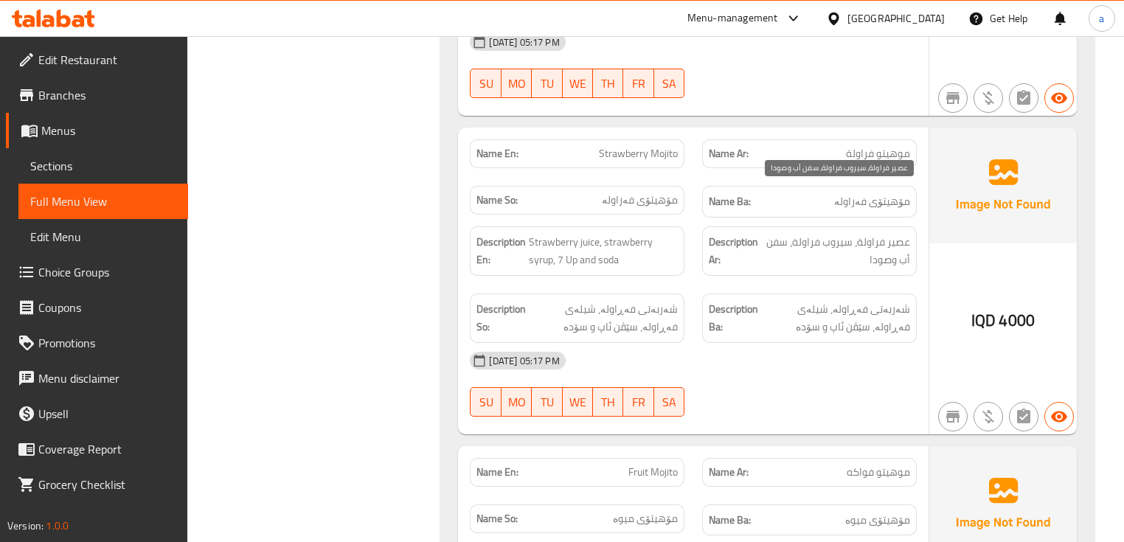
click at [773, 233] on span "عصیر فراولة، سیروب فراولة، سفن أب وصودا" at bounding box center [836, 251] width 148 height 36
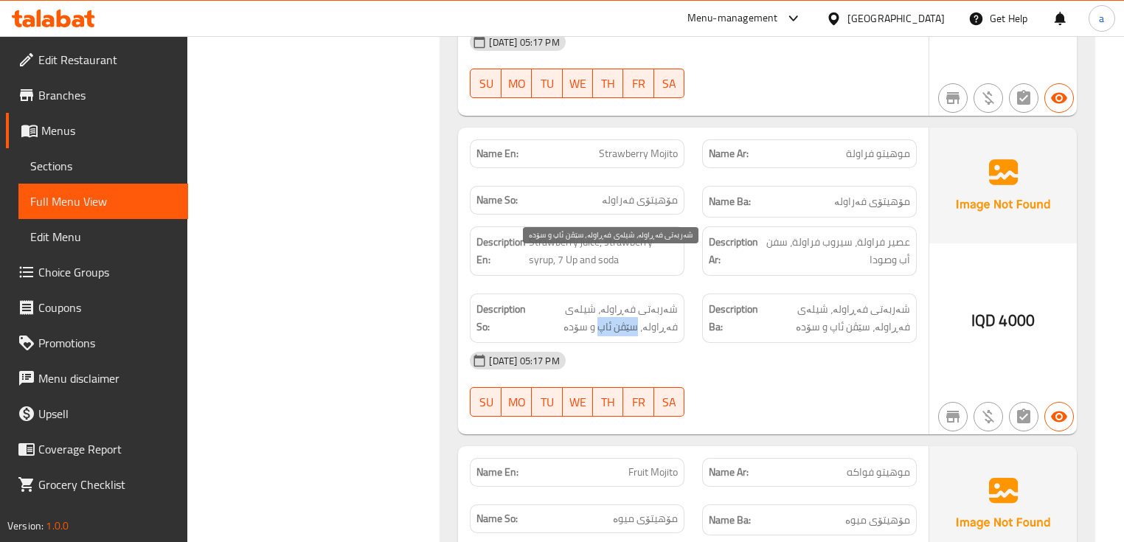
drag, startPoint x: 638, startPoint y: 280, endPoint x: 701, endPoint y: 282, distance: 62.7
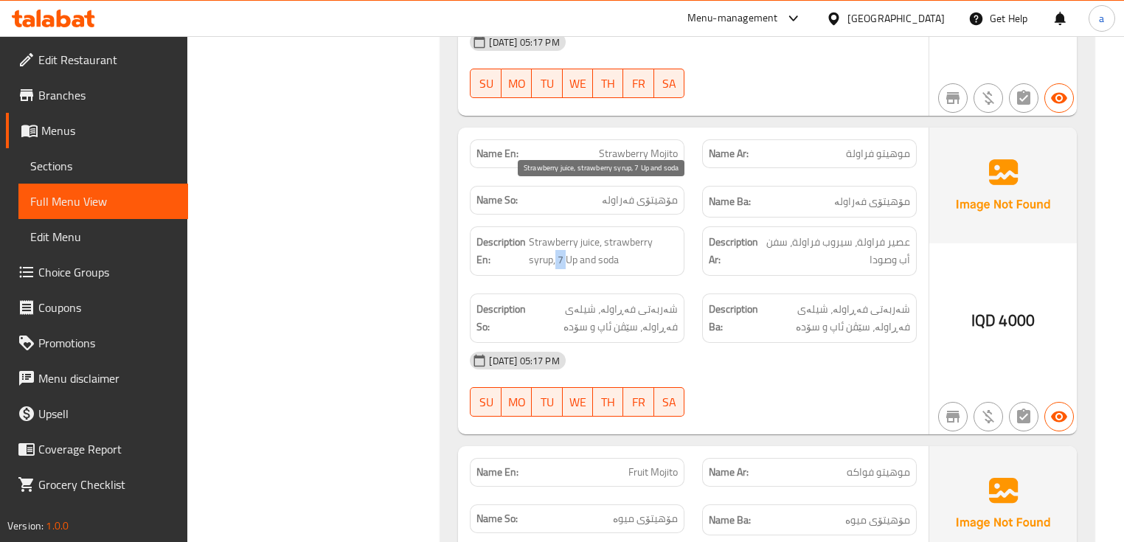
drag, startPoint x: 557, startPoint y: 211, endPoint x: 578, endPoint y: 223, distance: 23.8
click at [565, 233] on span "Strawberry juice, strawberry syrup, 7 Up and soda" at bounding box center [603, 251] width 149 height 36
drag, startPoint x: 585, startPoint y: 234, endPoint x: 593, endPoint y: 218, distance: 17.1
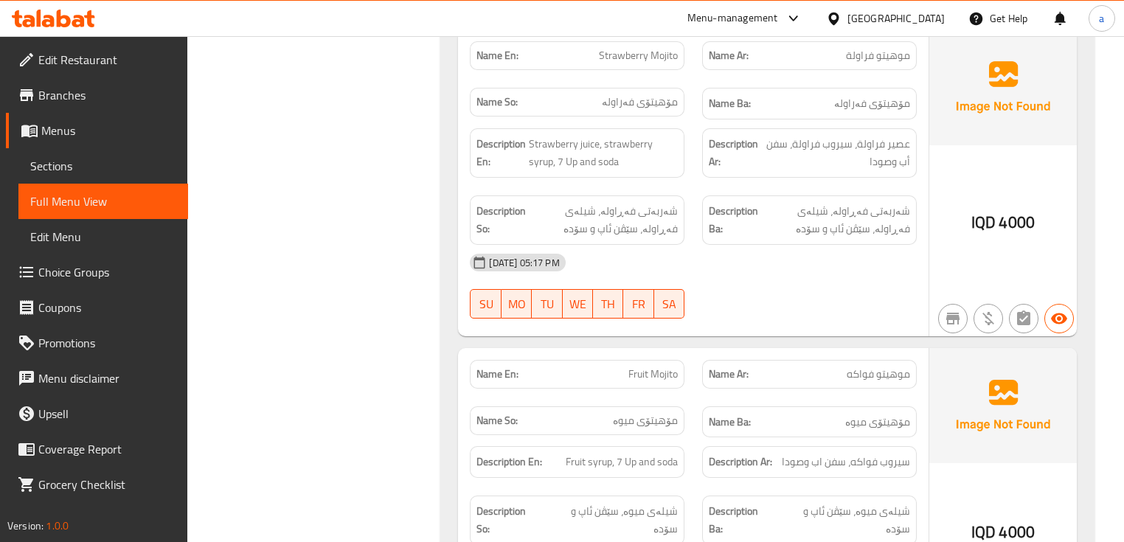
scroll to position [3028, 0]
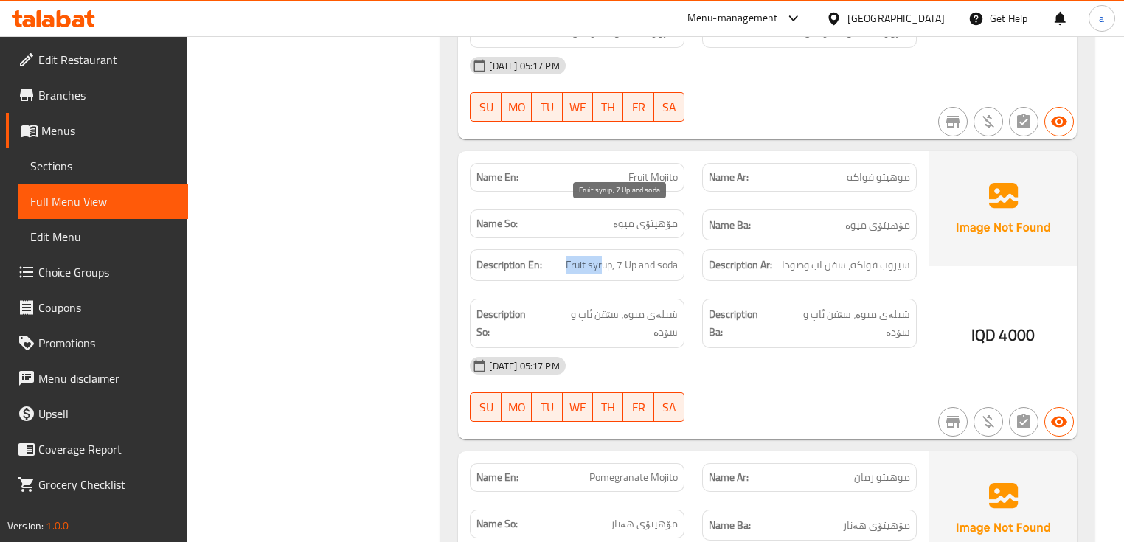
drag, startPoint x: 560, startPoint y: 215, endPoint x: 750, endPoint y: 251, distance: 193.7
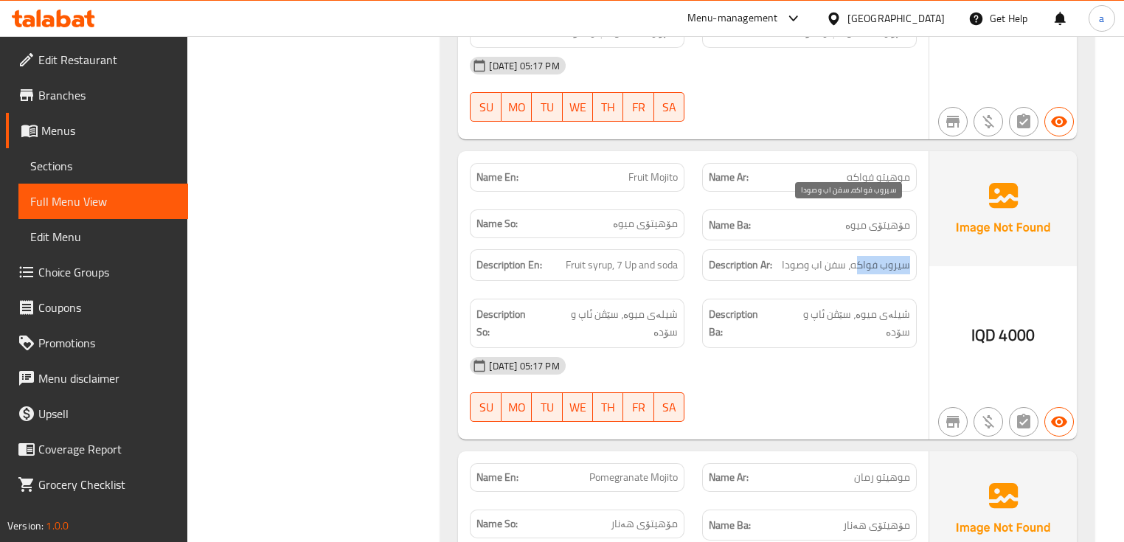
drag, startPoint x: 857, startPoint y: 217, endPoint x: 905, endPoint y: 215, distance: 48.0
click at [905, 256] on span "سیروب فواكه، سفن اب وصودا" at bounding box center [845, 265] width 128 height 18
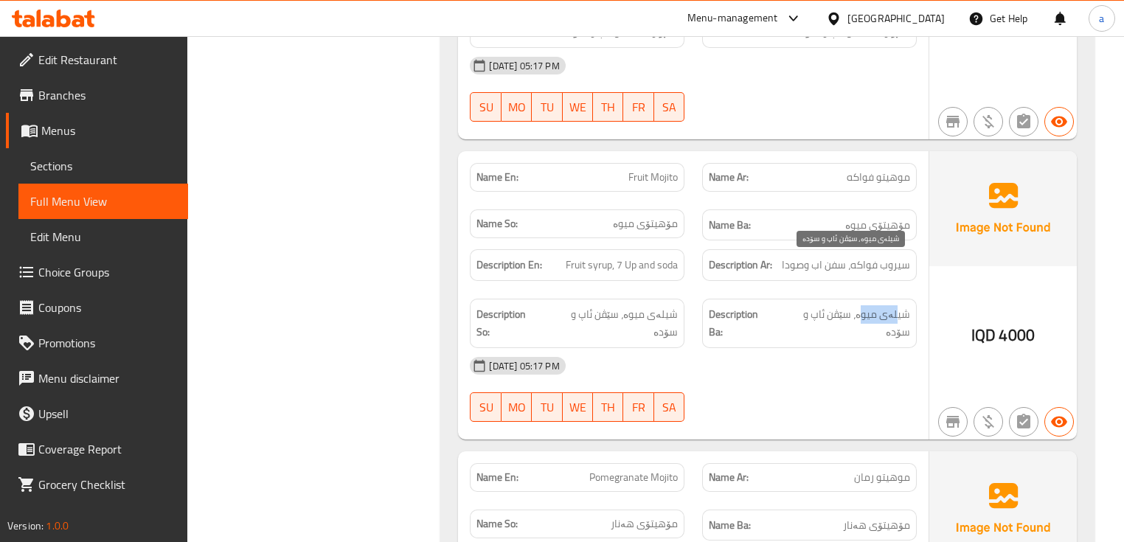
drag, startPoint x: 861, startPoint y: 265, endPoint x: 896, endPoint y: 266, distance: 35.4
click at [896, 305] on span "شیلەی میوە، سێڤن ئاپ و سۆدە" at bounding box center [843, 323] width 133 height 36
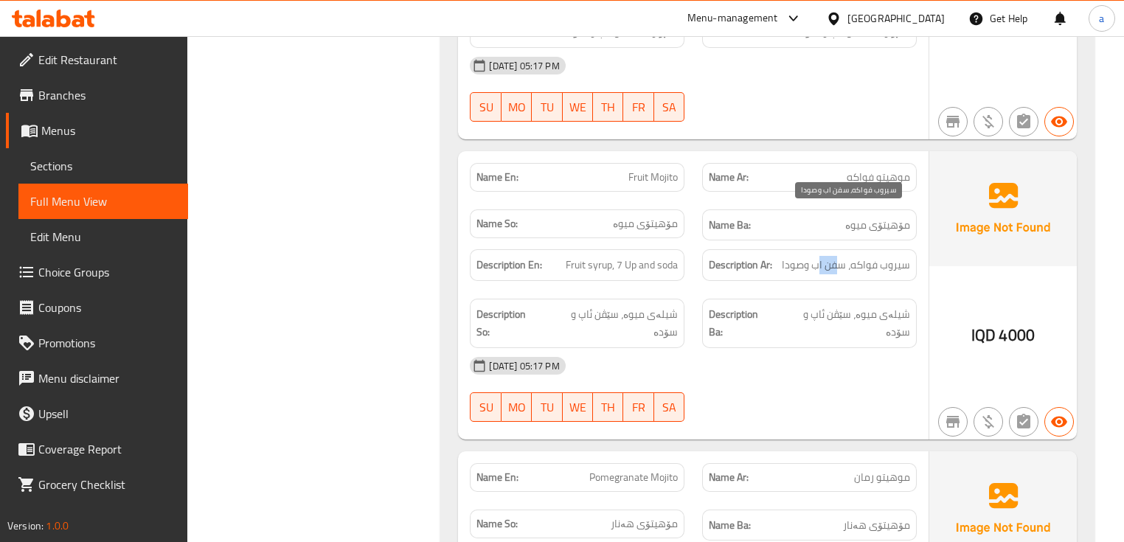
drag, startPoint x: 842, startPoint y: 218, endPoint x: 817, endPoint y: 212, distance: 25.8
click at [817, 256] on span "سیروب فواكه، سفن اب وصودا" at bounding box center [845, 265] width 128 height 18
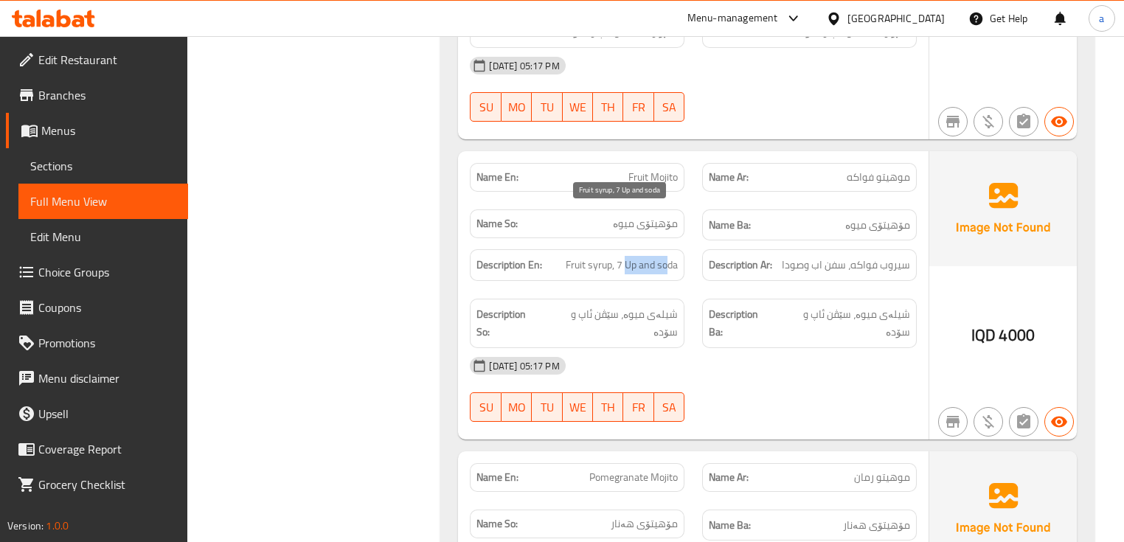
drag, startPoint x: 662, startPoint y: 217, endPoint x: 669, endPoint y: 217, distance: 7.4
click at [669, 256] on span "Fruit syrup, 7 Up and soda" at bounding box center [621, 265] width 112 height 18
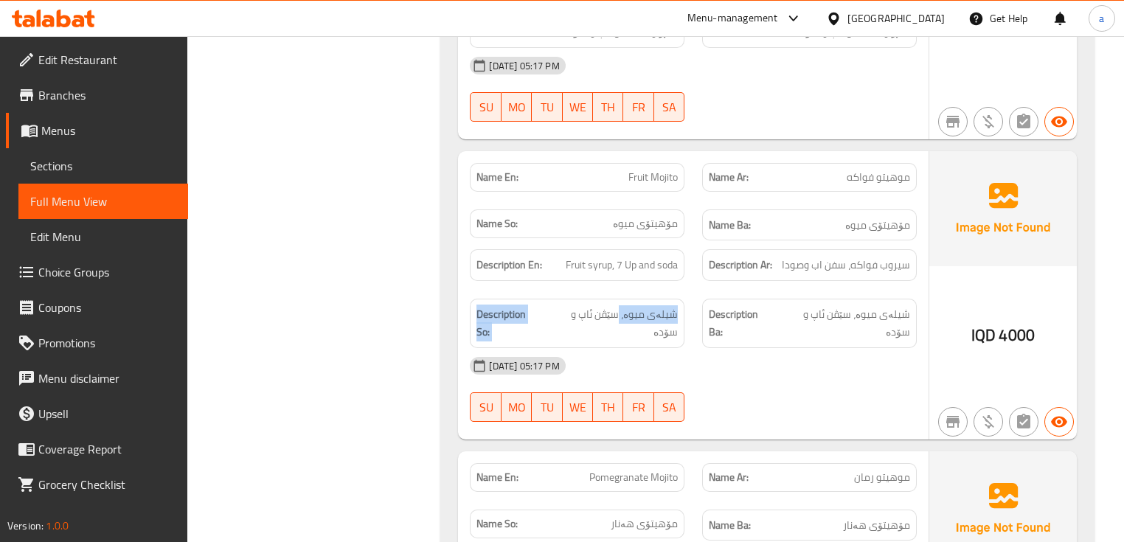
drag, startPoint x: 620, startPoint y: 271, endPoint x: 513, endPoint y: 269, distance: 106.9
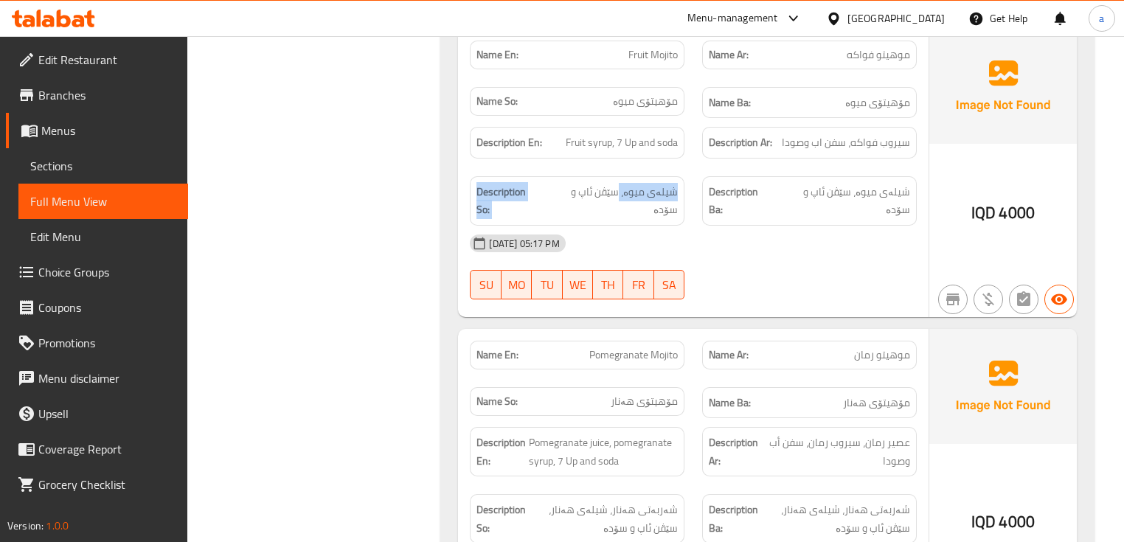
scroll to position [3126, 0]
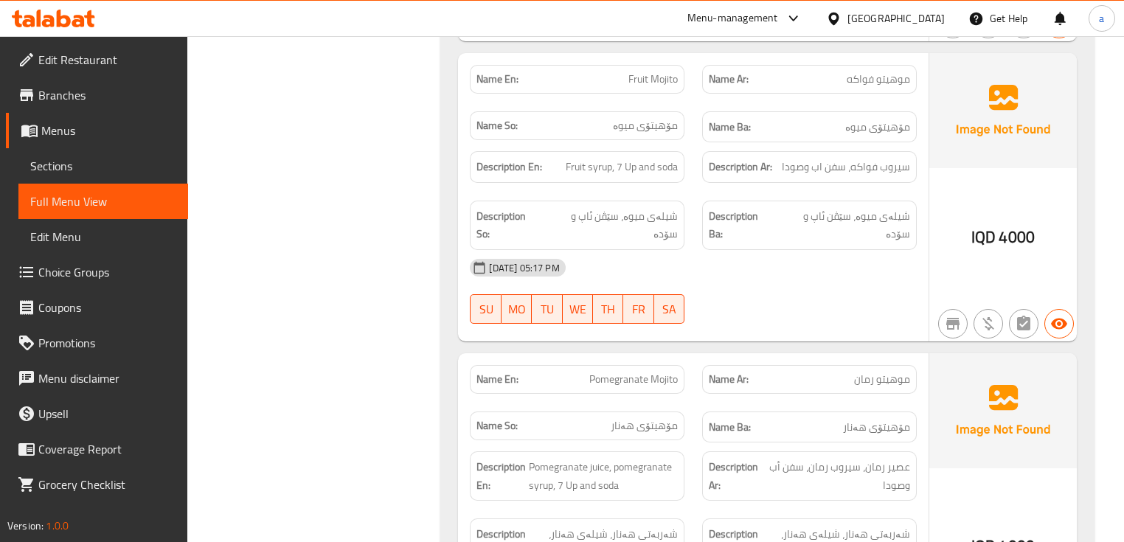
click at [824, 158] on span "سیروب فواكه، سفن اب وصودا" at bounding box center [845, 167] width 128 height 18
drag, startPoint x: 812, startPoint y: 168, endPoint x: 832, endPoint y: 154, distance: 24.3
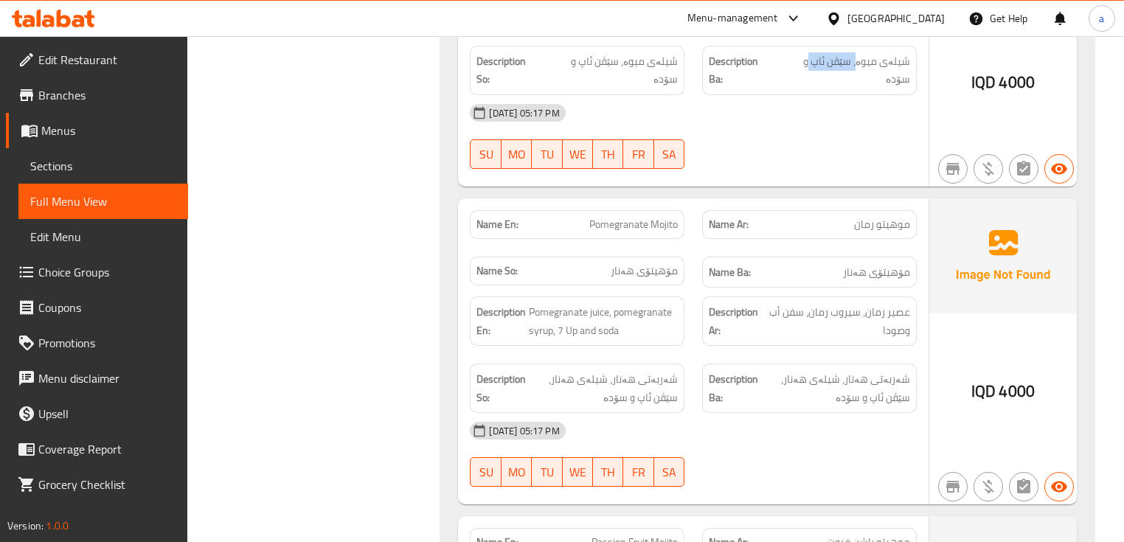
scroll to position [3323, 0]
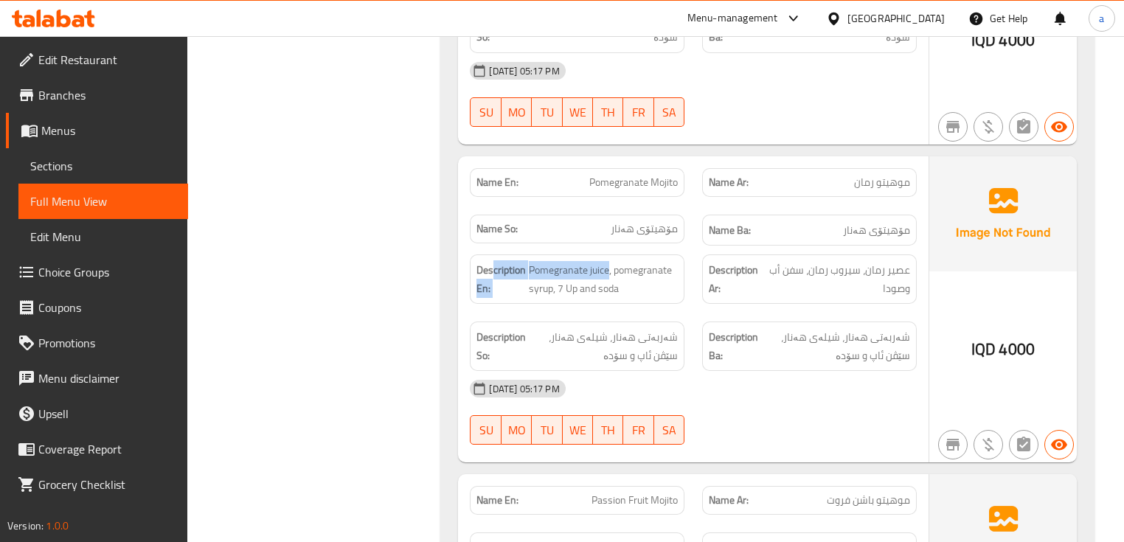
drag, startPoint x: 491, startPoint y: 181, endPoint x: 582, endPoint y: 195, distance: 91.6
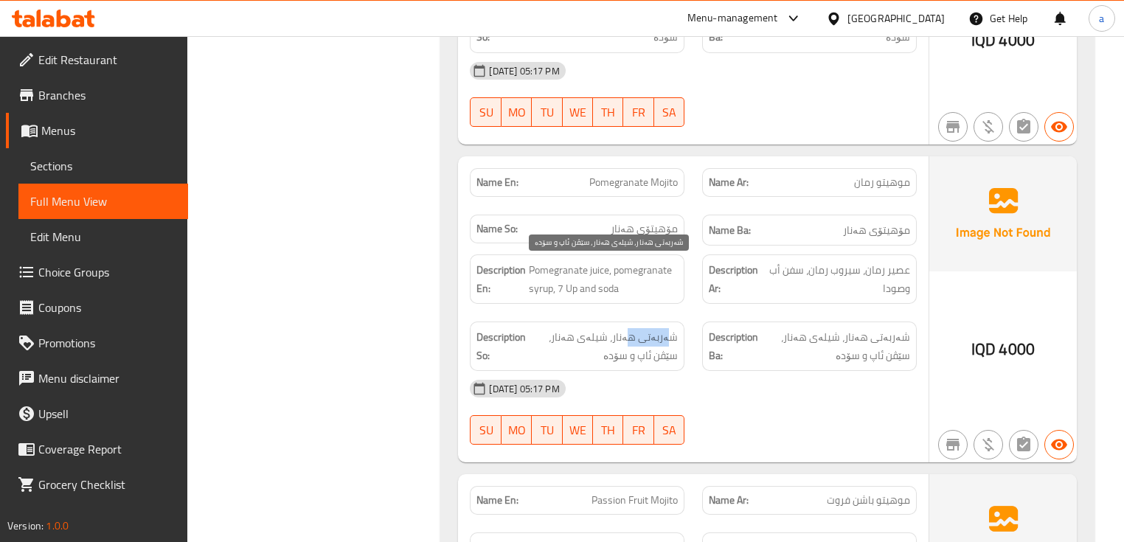
drag, startPoint x: 633, startPoint y: 268, endPoint x: 669, endPoint y: 271, distance: 36.9
click at [669, 328] on span "شەربەتی هەنار، شیلەی هەنار، سێڤن ئاپ و سۆدە" at bounding box center [603, 346] width 149 height 36
click at [588, 328] on span "شەربەتی هەنار، شیلەی هەنار، سێڤن ئاپ و سۆدە" at bounding box center [603, 346] width 149 height 36
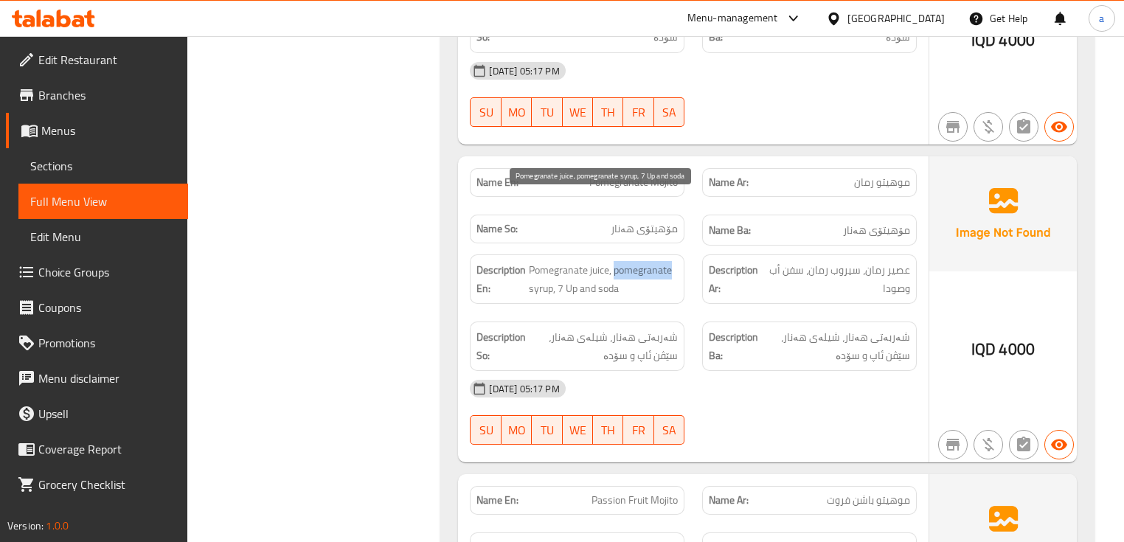
drag, startPoint x: 613, startPoint y: 207, endPoint x: 679, endPoint y: 209, distance: 65.7
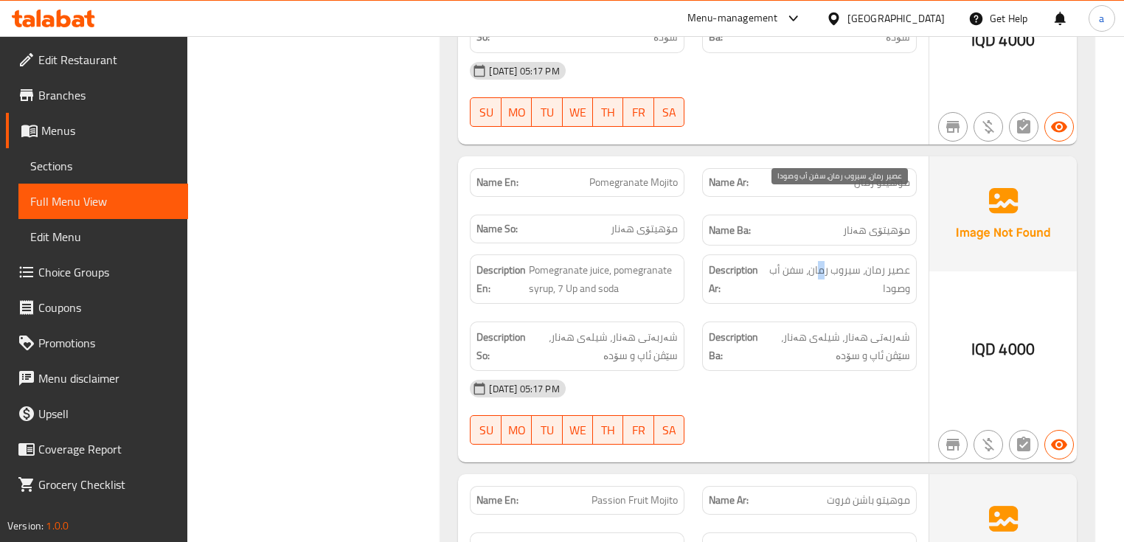
drag, startPoint x: 818, startPoint y: 209, endPoint x: 864, endPoint y: 210, distance: 46.5
click at [864, 261] on span "عصیر رمان، سیروب رمان، سفن أب وصودا" at bounding box center [837, 279] width 144 height 36
drag, startPoint x: 786, startPoint y: 198, endPoint x: 826, endPoint y: 212, distance: 42.9
drag, startPoint x: 921, startPoint y: 222, endPoint x: 902, endPoint y: 225, distance: 19.4
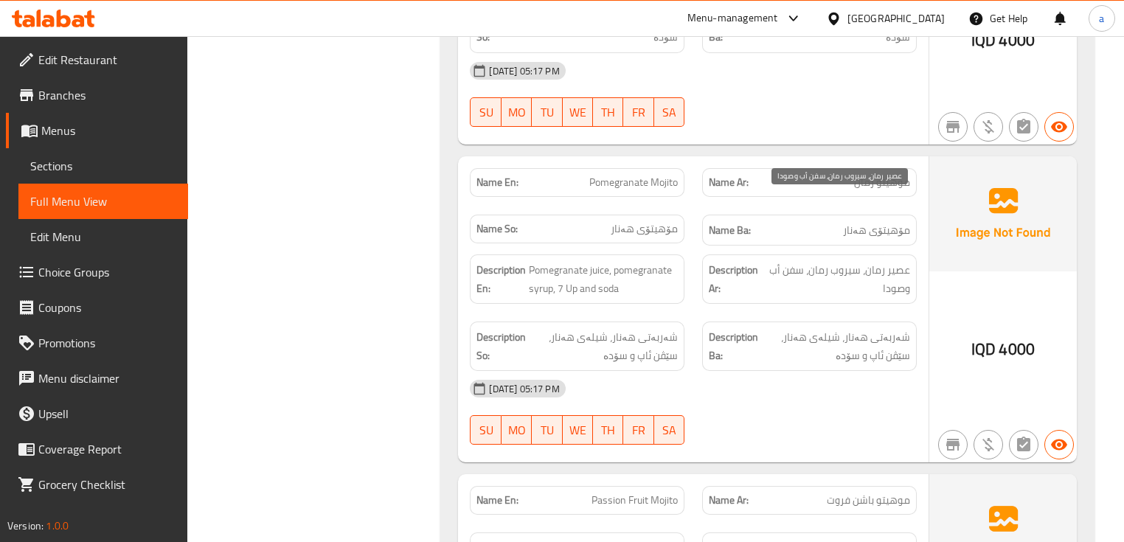
drag, startPoint x: 607, startPoint y: 229, endPoint x: 611, endPoint y: 243, distance: 14.7
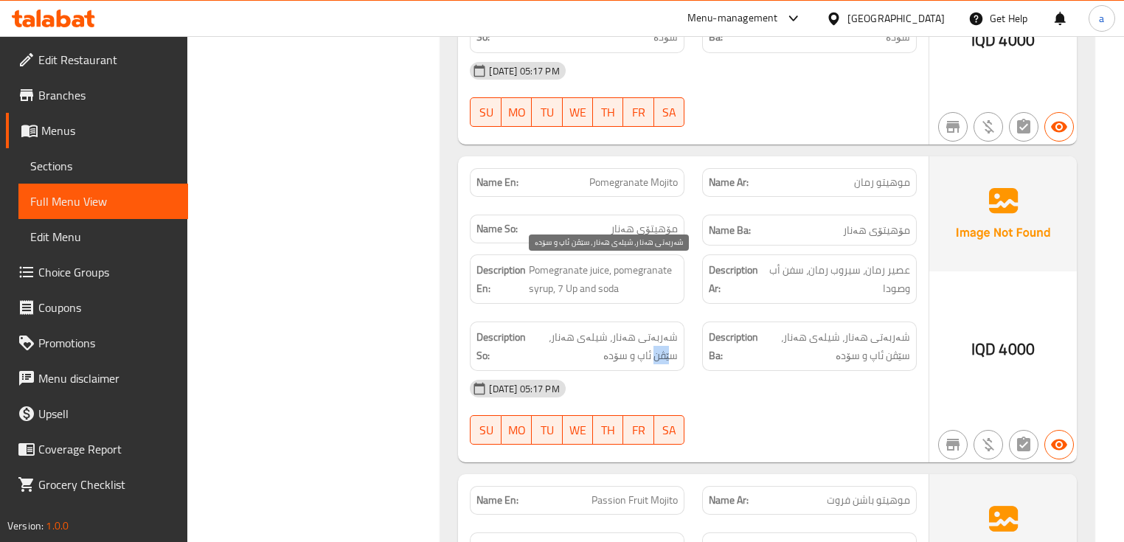
drag, startPoint x: 529, startPoint y: 271, endPoint x: 627, endPoint y: 289, distance: 99.8
click at [539, 328] on span "شەربەتی هەنار، شیلەی هەنار، سێڤن ئاپ و سۆدە" at bounding box center [603, 346] width 149 height 36
click at [650, 328] on span "شەربەتی هەنار، شیلەی هەنار، سێڤن ئاپ و سۆدە" at bounding box center [603, 346] width 149 height 36
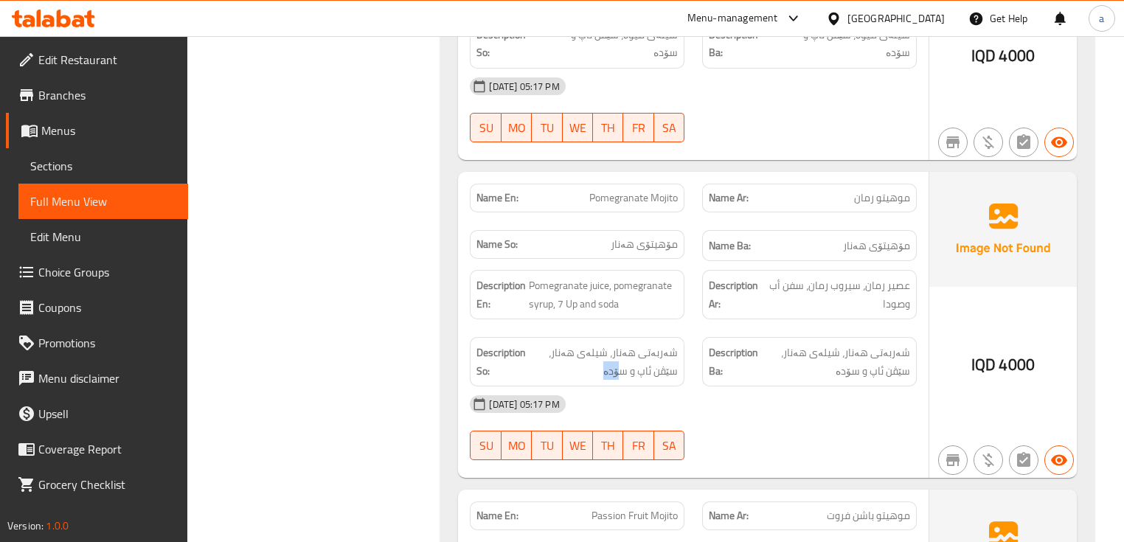
scroll to position [3279, 0]
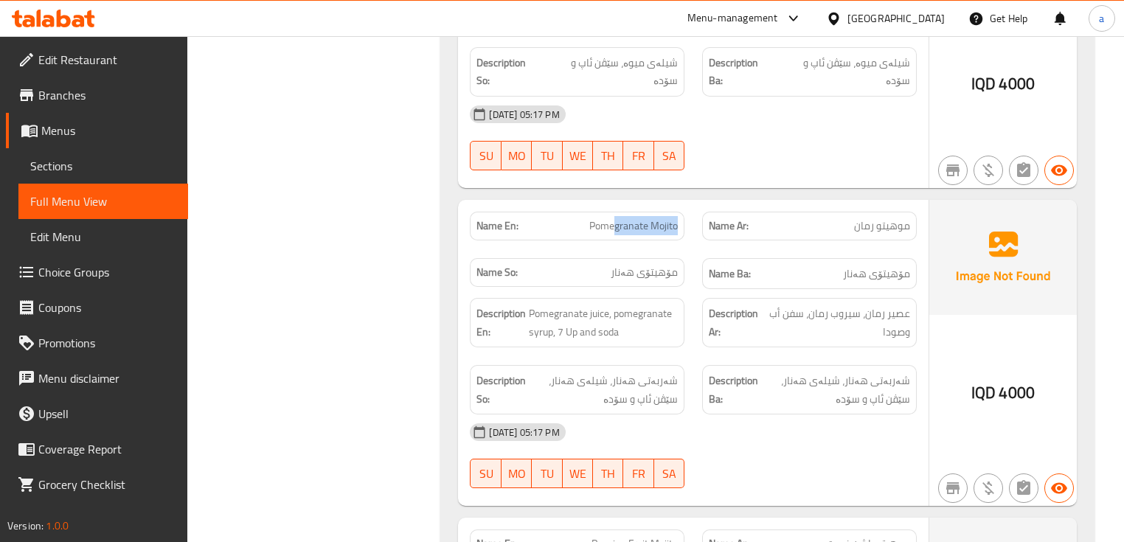
drag, startPoint x: 657, startPoint y: 165, endPoint x: 679, endPoint y: 165, distance: 22.1
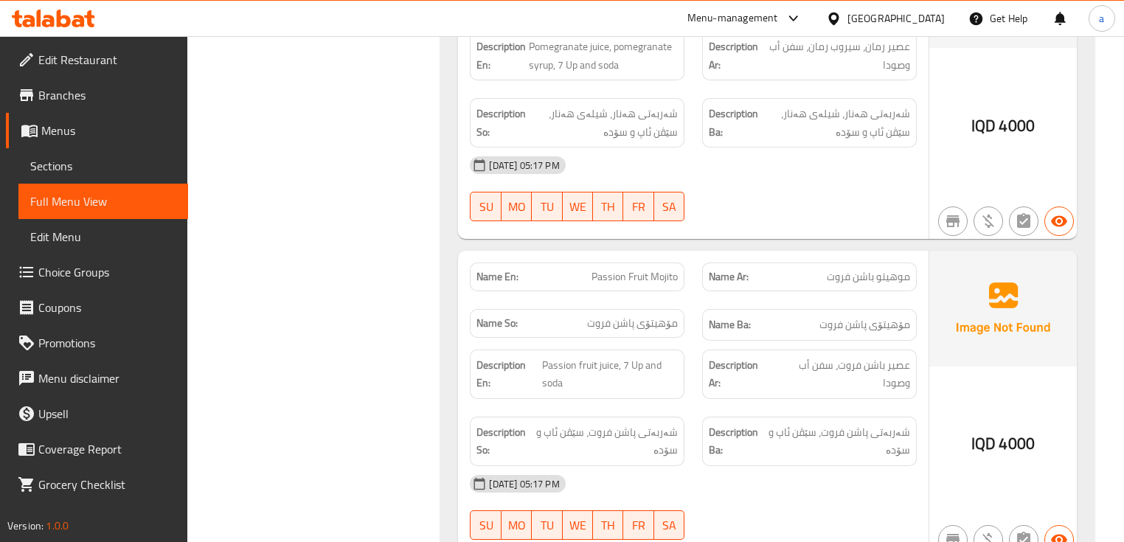
scroll to position [3574, 0]
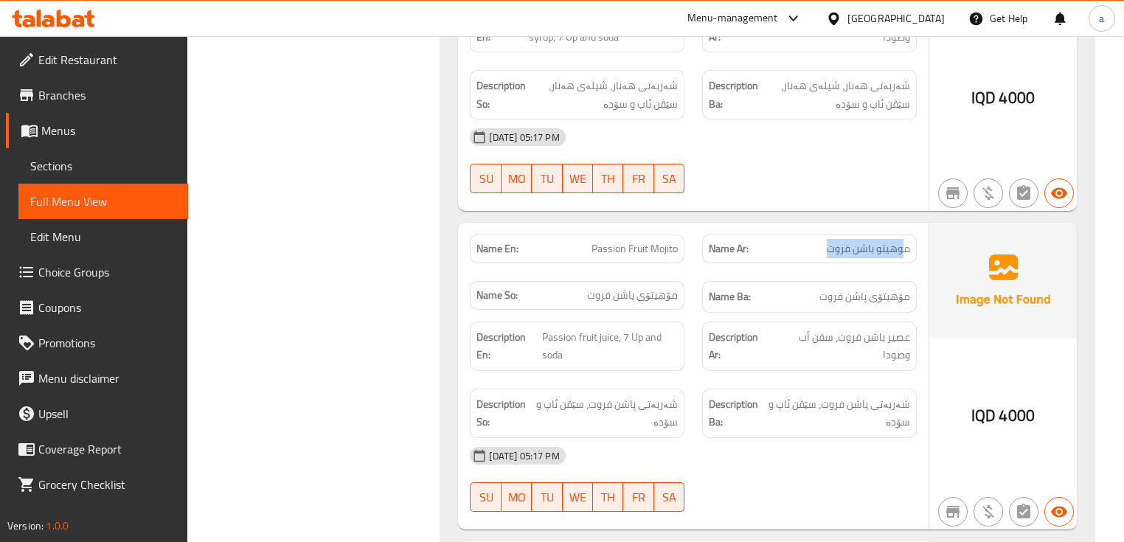
drag, startPoint x: 603, startPoint y: 181, endPoint x: 668, endPoint y: 183, distance: 64.9
drag, startPoint x: 611, startPoint y: 269, endPoint x: 551, endPoint y: 260, distance: 61.1
click at [551, 328] on span "Passion fruit juice, 7 Up and soda" at bounding box center [610, 346] width 136 height 36
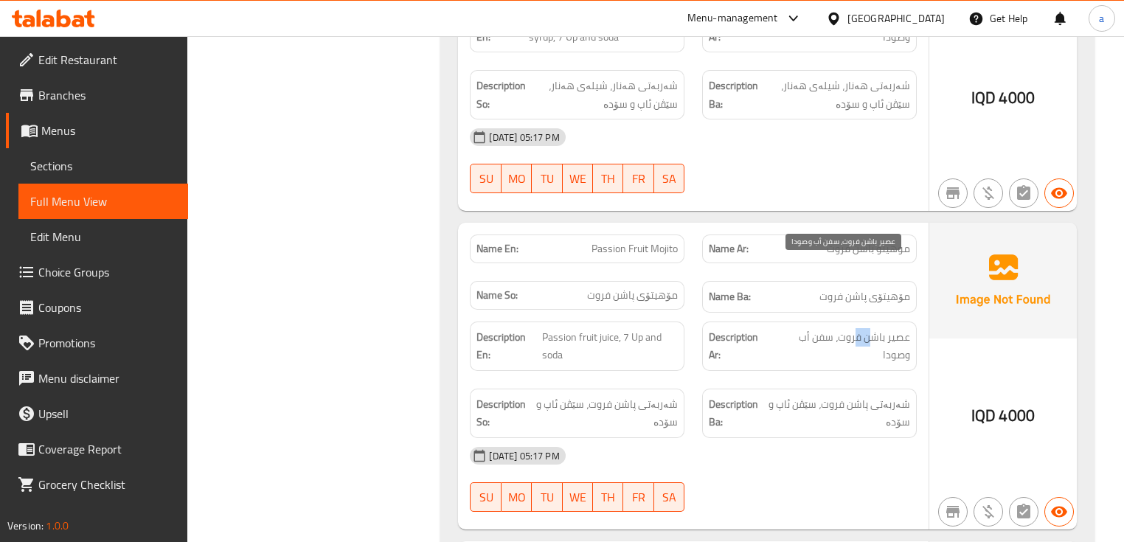
click at [874, 328] on span "عصیر باشن فروت، سفن أب وصودا" at bounding box center [841, 346] width 136 height 36
click at [792, 328] on span "عصیر باشن فروت، سفن أب وصودا" at bounding box center [841, 346] width 136 height 36
drag, startPoint x: 893, startPoint y: 292, endPoint x: 784, endPoint y: 290, distance: 108.4
click at [894, 328] on span "عصیر باشن فروت، سفن أب وصودا" at bounding box center [841, 346] width 136 height 36
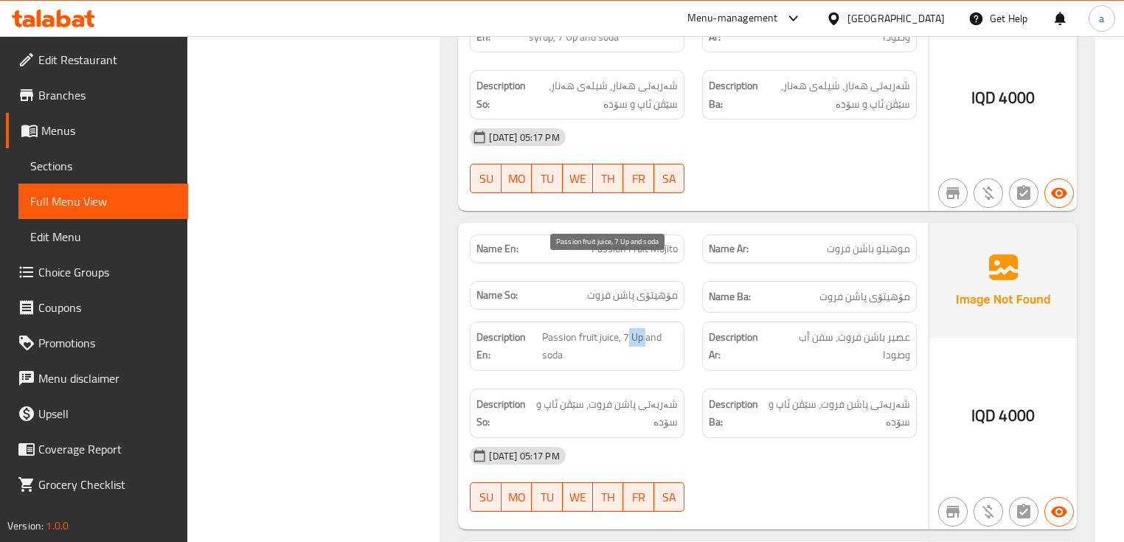
drag, startPoint x: 626, startPoint y: 268, endPoint x: 645, endPoint y: 269, distance: 19.2
click at [645, 328] on span "Passion fruit juice, 7 Up and soda" at bounding box center [610, 346] width 136 height 36
click at [552, 328] on span "Passion fruit juice, 7 Up and soda" at bounding box center [610, 346] width 136 height 36
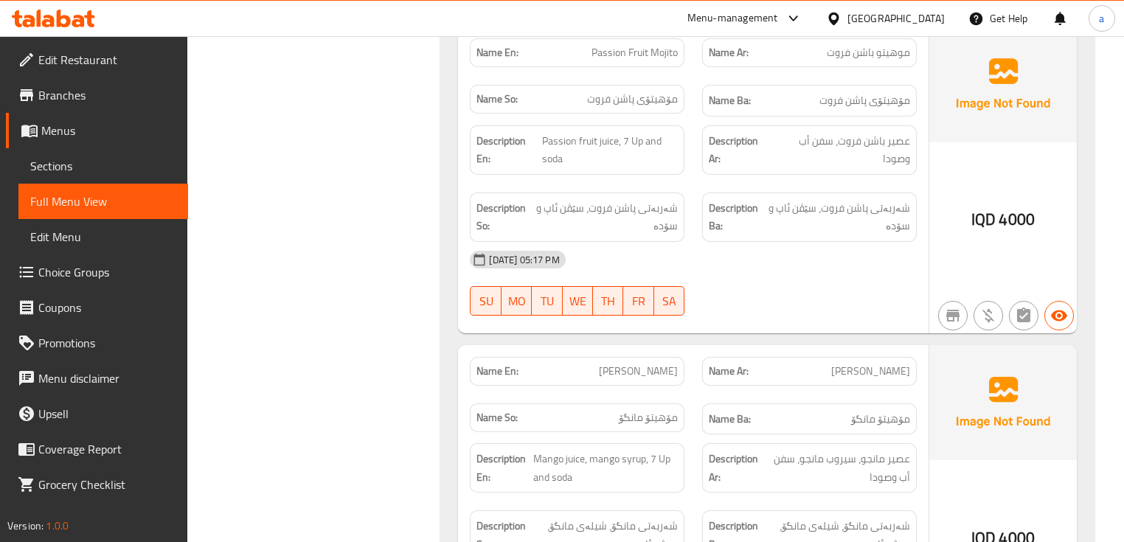
scroll to position [3869, 0]
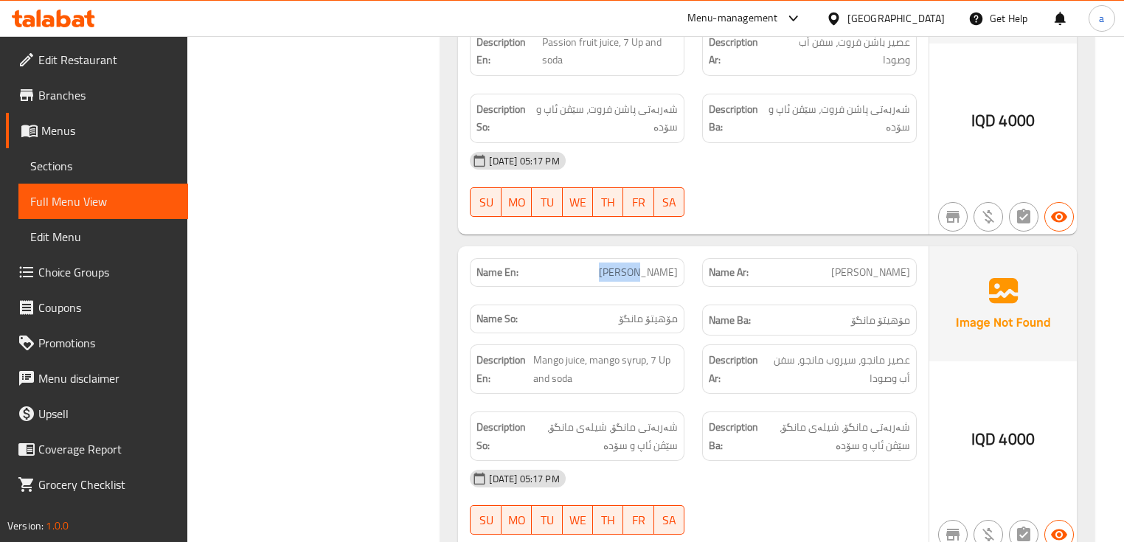
drag, startPoint x: 640, startPoint y: 209, endPoint x: 664, endPoint y: 203, distance: 24.3
drag, startPoint x: 860, startPoint y: 252, endPoint x: 888, endPoint y: 254, distance: 27.4
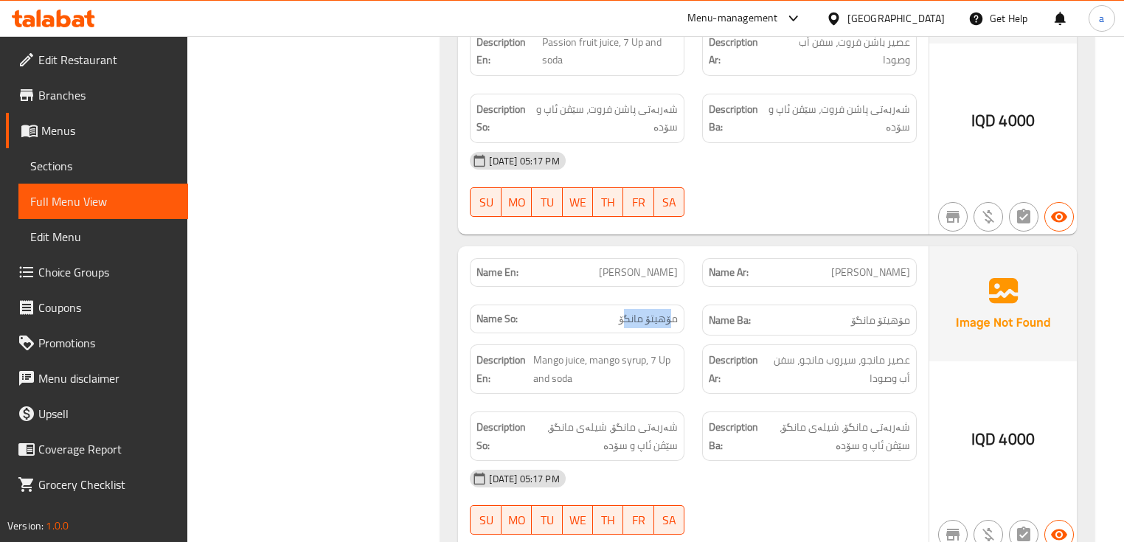
drag, startPoint x: 628, startPoint y: 260, endPoint x: 678, endPoint y: 249, distance: 51.2
drag, startPoint x: 667, startPoint y: 254, endPoint x: 678, endPoint y: 253, distance: 11.1
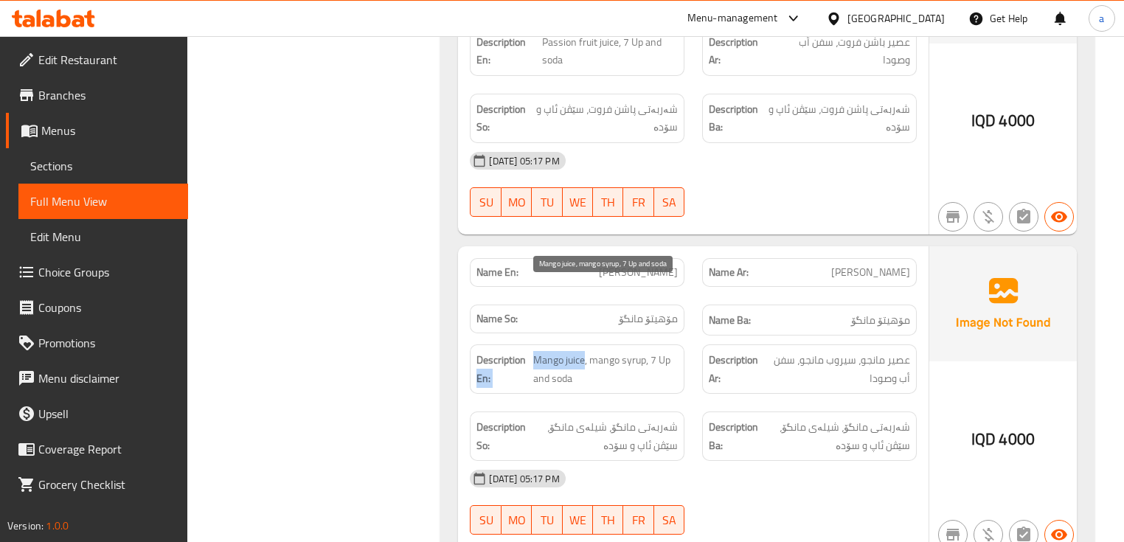
drag, startPoint x: 527, startPoint y: 295, endPoint x: 584, endPoint y: 296, distance: 56.8
click at [596, 351] on span "Mango juice, mango syrup, 7 Up and soda" at bounding box center [605, 369] width 144 height 36
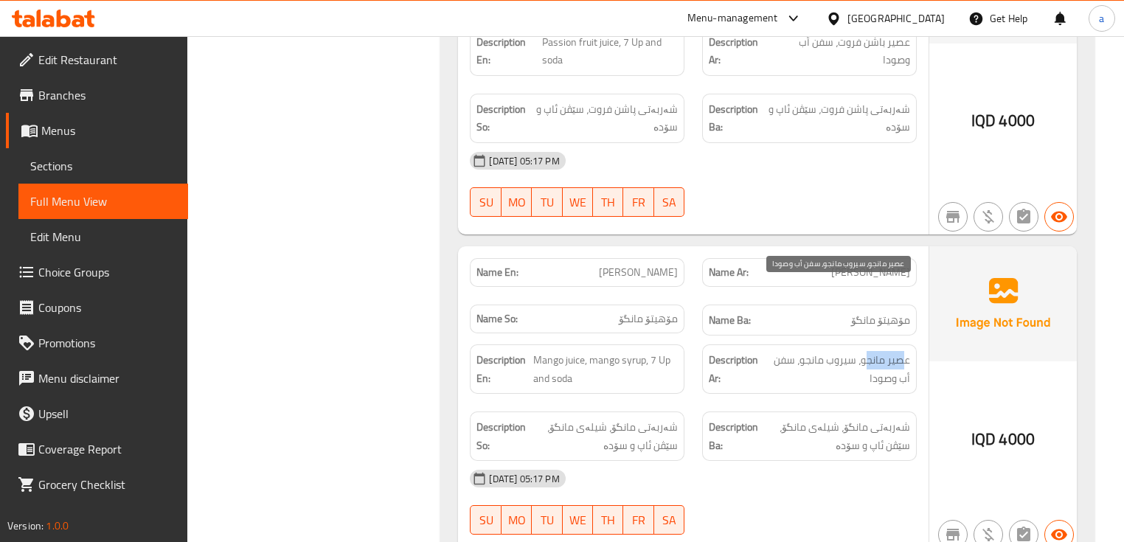
click at [900, 351] on span "عصیر مانجو، سیروب مانجو، سفن أب وصودا" at bounding box center [836, 369] width 146 height 36
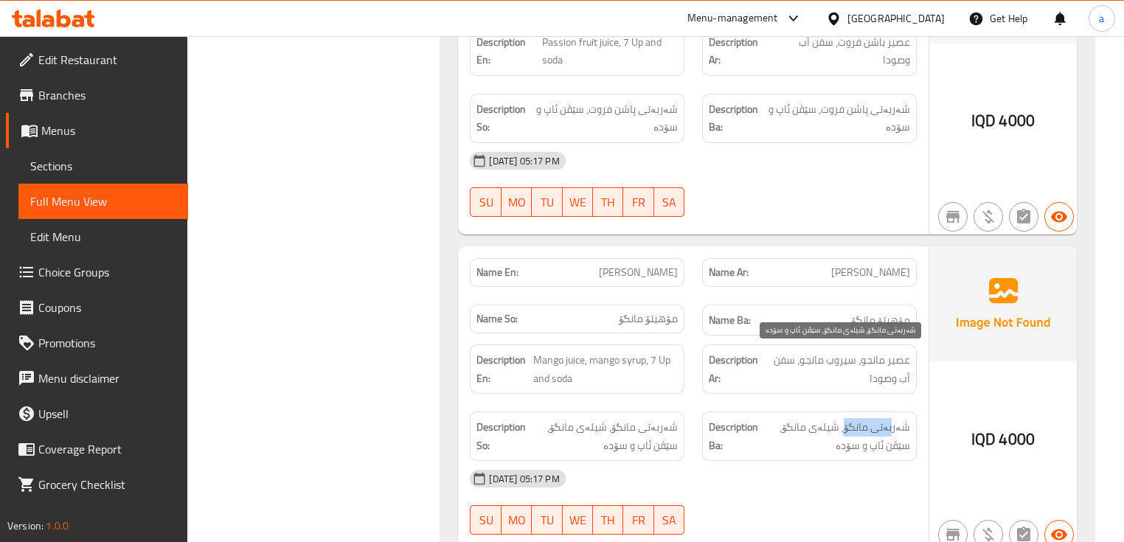
drag, startPoint x: 848, startPoint y: 366, endPoint x: 901, endPoint y: 360, distance: 53.5
click at [901, 418] on span "شەربەتی مانگۆ، شیلەی مانگۆ، سێڤن ئاپ و سۆدە" at bounding box center [835, 436] width 149 height 36
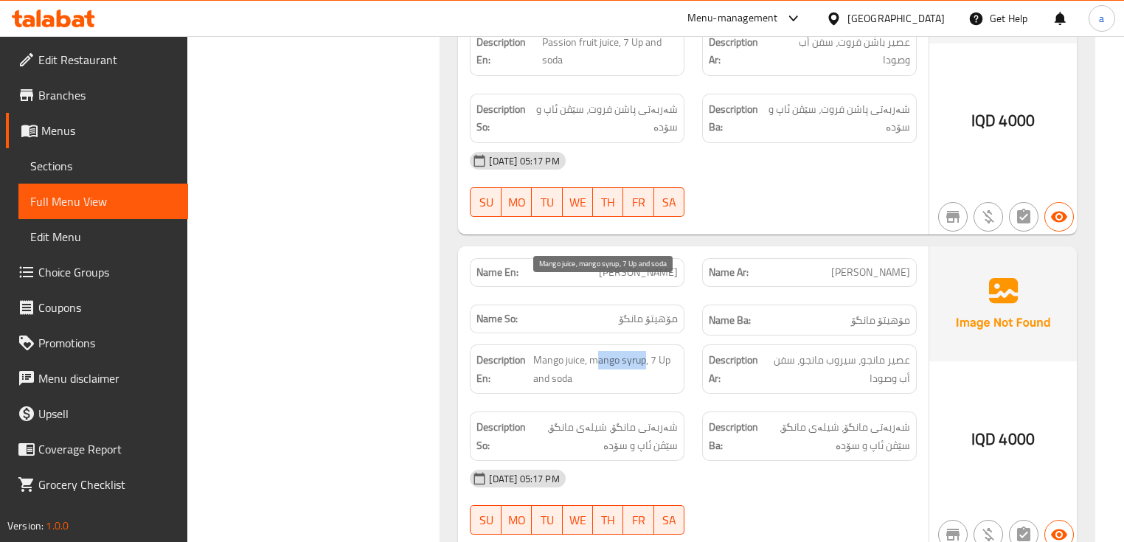
click at [643, 351] on span "Mango juice, mango syrup, 7 Up and soda" at bounding box center [605, 369] width 144 height 36
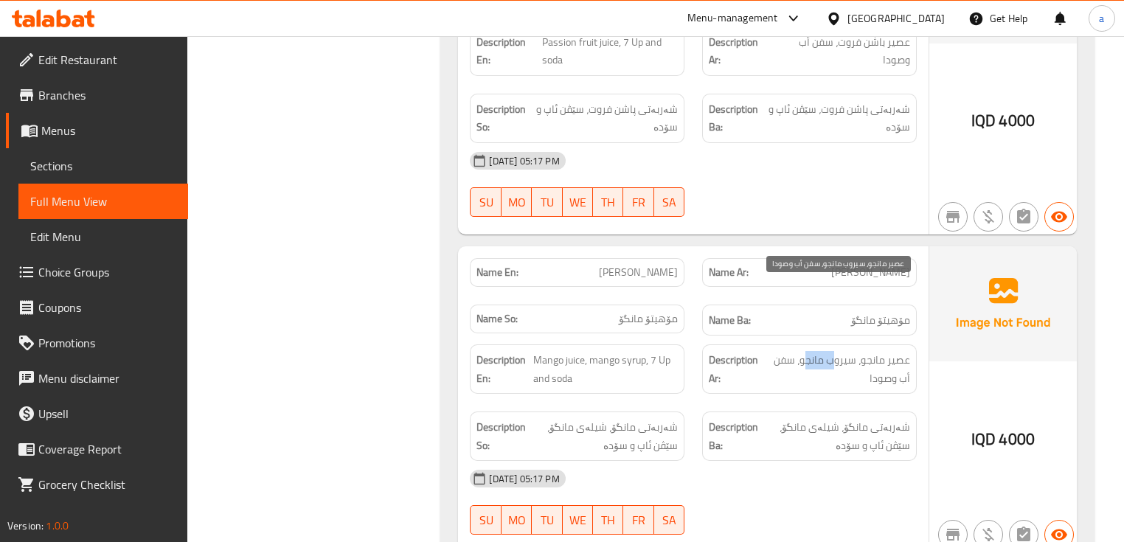
drag, startPoint x: 807, startPoint y: 292, endPoint x: 832, endPoint y: 291, distance: 25.1
click at [832, 351] on span "عصیر مانجو، سیروب مانجو، سفن أب وصودا" at bounding box center [836, 369] width 146 height 36
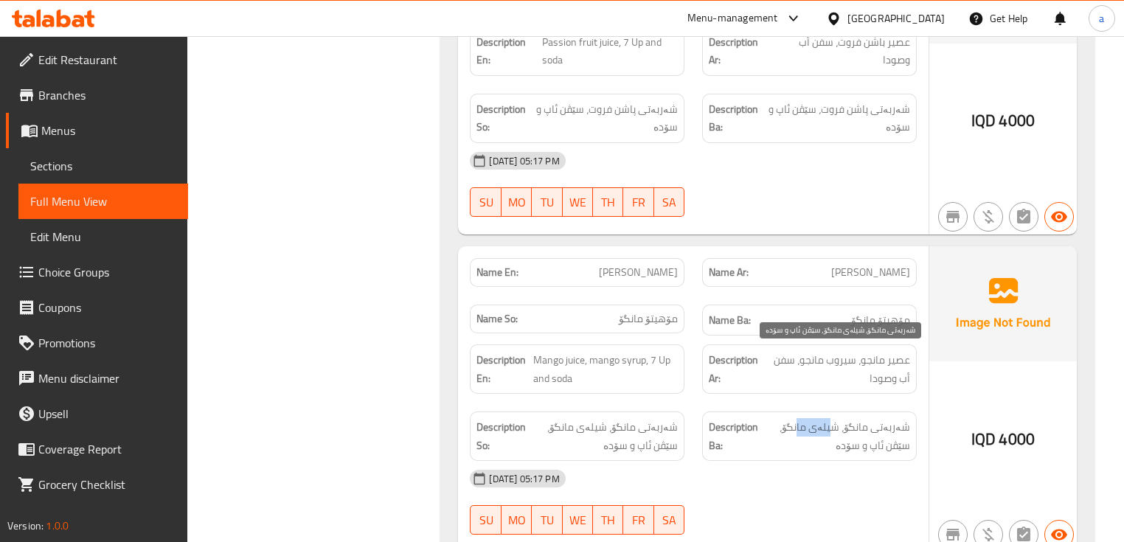
drag, startPoint x: 802, startPoint y: 355, endPoint x: 835, endPoint y: 354, distance: 32.4
click at [835, 418] on span "شەربەتی مانگۆ، شیلەی مانگۆ، سێڤن ئاپ و سۆدە" at bounding box center [835, 436] width 149 height 36
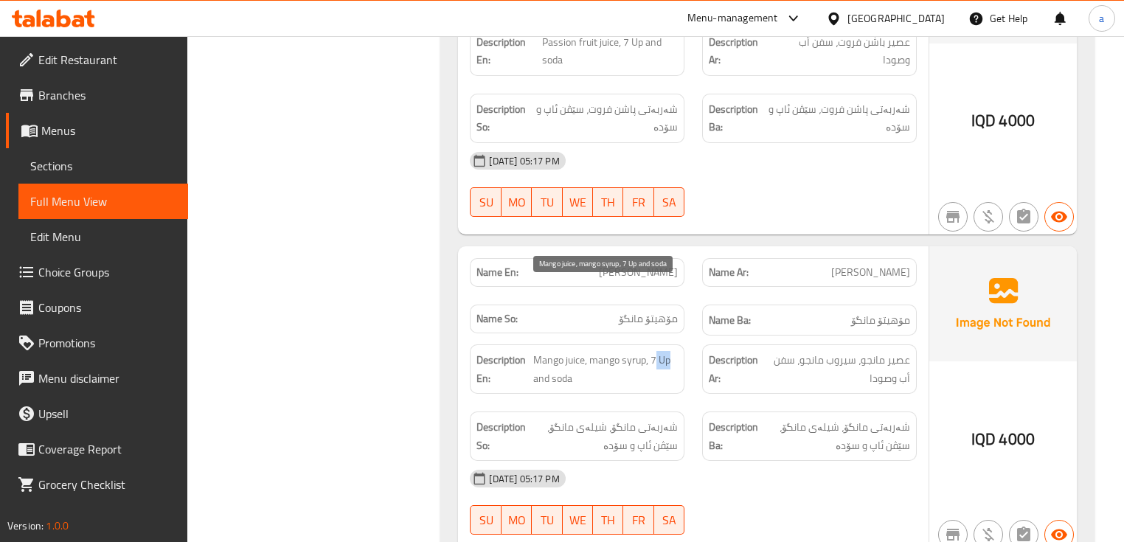
drag, startPoint x: 652, startPoint y: 291, endPoint x: 675, endPoint y: 289, distance: 23.0
click at [675, 351] on span "Mango juice, mango syrup, 7 Up and soda" at bounding box center [605, 369] width 144 height 36
drag, startPoint x: 560, startPoint y: 312, endPoint x: 579, endPoint y: 312, distance: 19.2
click at [579, 351] on span "Mango juice, mango syrup, 7 Up and soda" at bounding box center [605, 369] width 144 height 36
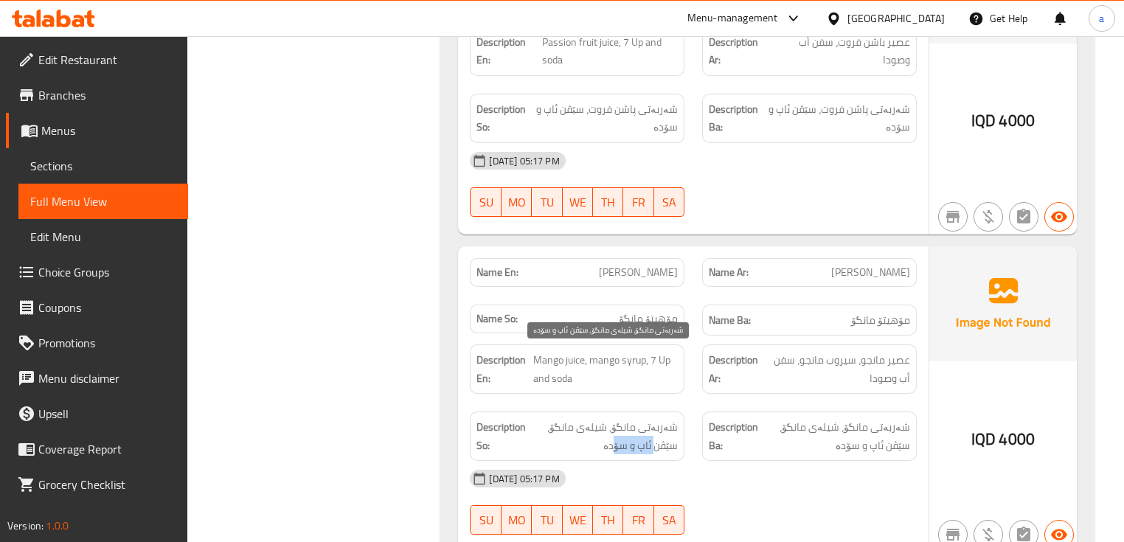
drag, startPoint x: 614, startPoint y: 375, endPoint x: 658, endPoint y: 383, distance: 44.4
click at [658, 418] on span "شەربەتی مانگۆ، شیلەی مانگۆ، سێڤن ئاپ و سۆدە" at bounding box center [603, 436] width 149 height 36
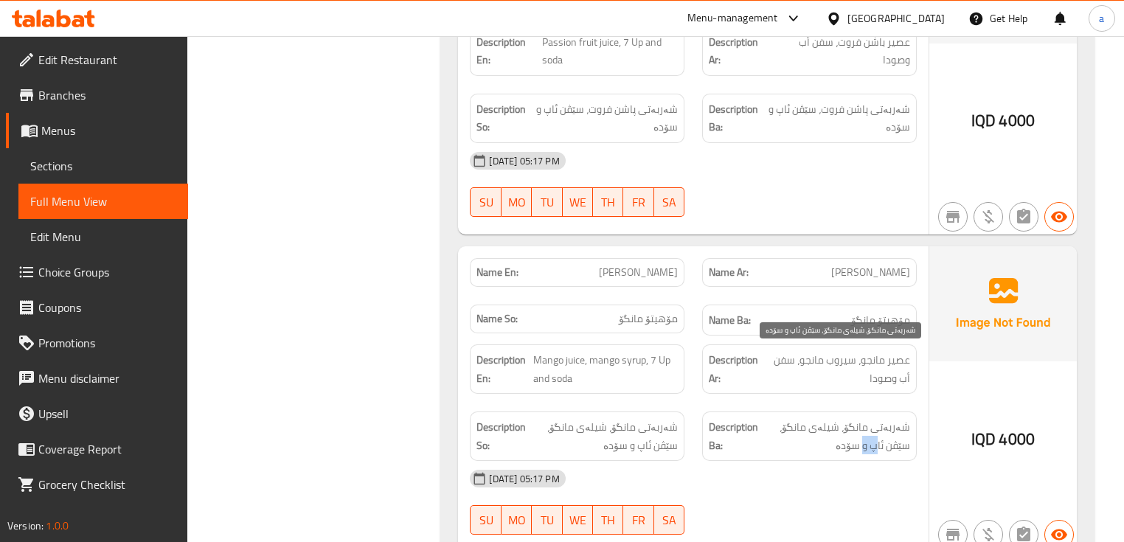
click at [876, 418] on span "شەربەتی مانگۆ، شیلەی مانگۆ، سێڤن ئاپ و سۆدە" at bounding box center [835, 436] width 149 height 36
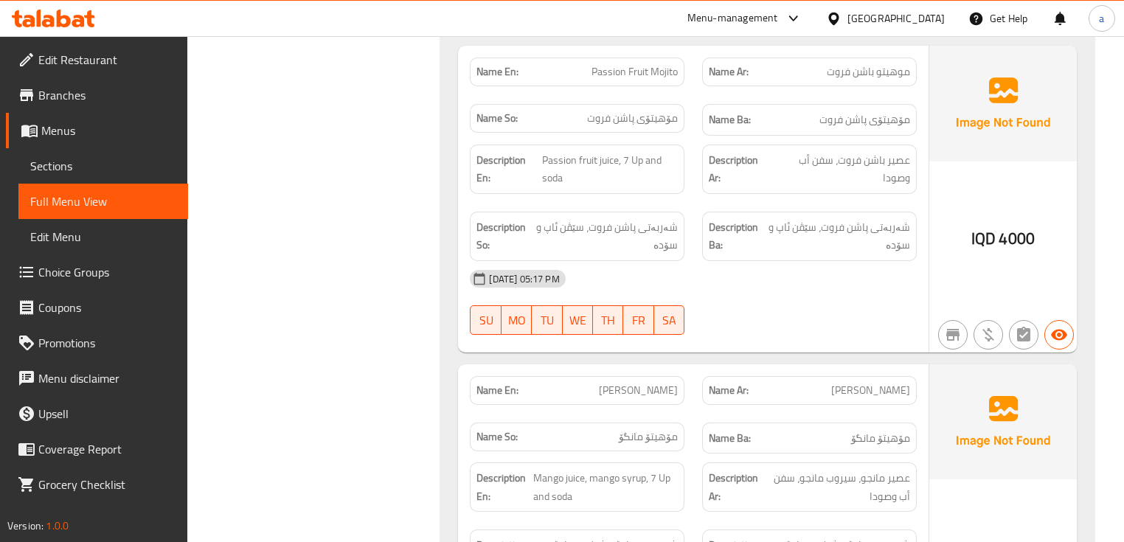
scroll to position [3672, 0]
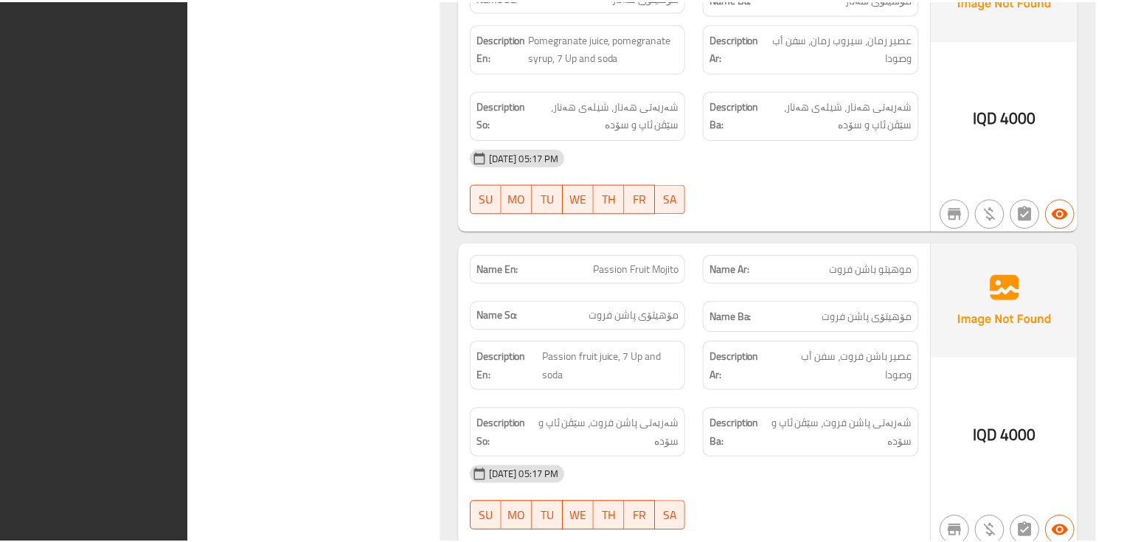
scroll to position [3869, 0]
